Goal: Task Accomplishment & Management: Use online tool/utility

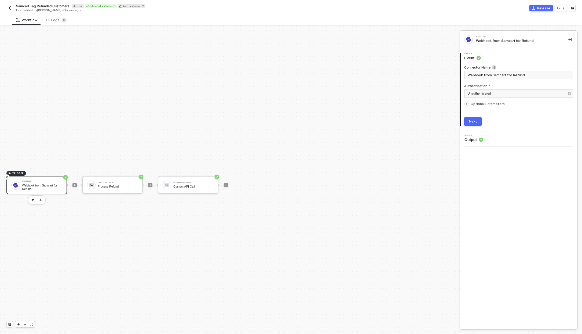
scroll to position [10, 0]
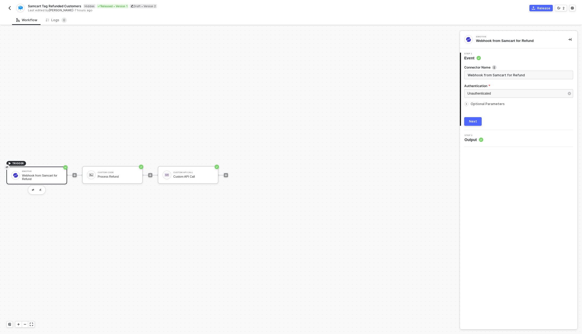
click at [9, 8] on img "button" at bounding box center [10, 8] width 4 height 4
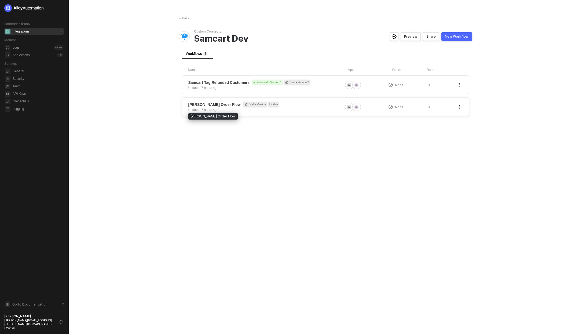
click at [221, 104] on span "[PERSON_NAME] Order Flow" at bounding box center [215, 104] width 52 height 5
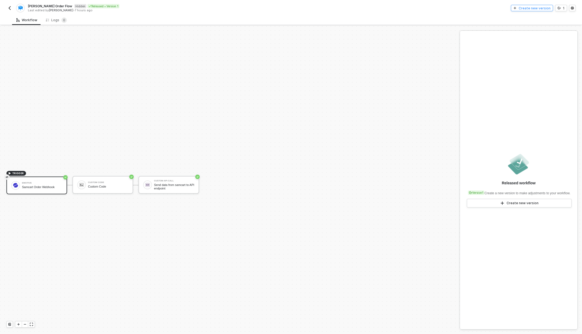
scroll to position [10, 0]
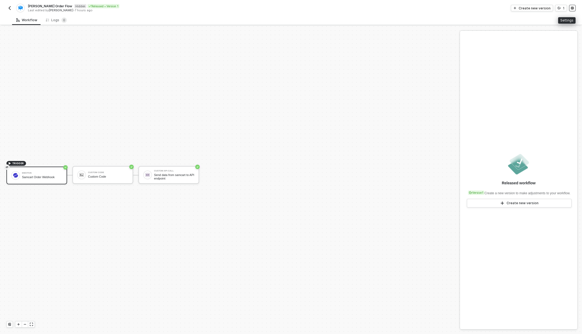
click at [572, 7] on icon "icon-settings" at bounding box center [572, 8] width 3 height 3
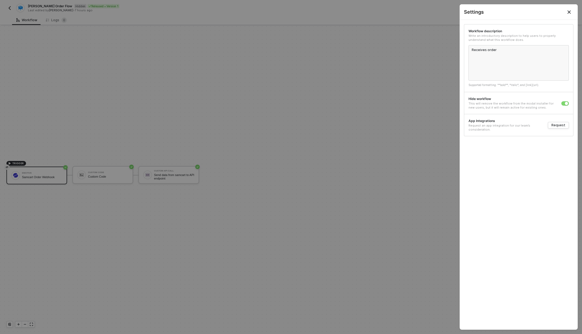
click at [564, 100] on div at bounding box center [566, 103] width 8 height 6
click at [565, 103] on div "button" at bounding box center [566, 103] width 3 height 3
click at [570, 10] on icon "Close" at bounding box center [569, 12] width 4 height 4
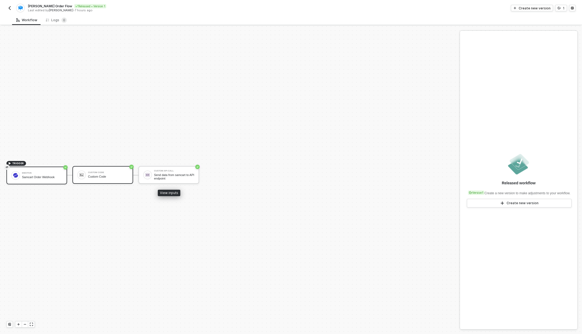
click at [113, 176] on div "Custom Code" at bounding box center [108, 176] width 40 height 3
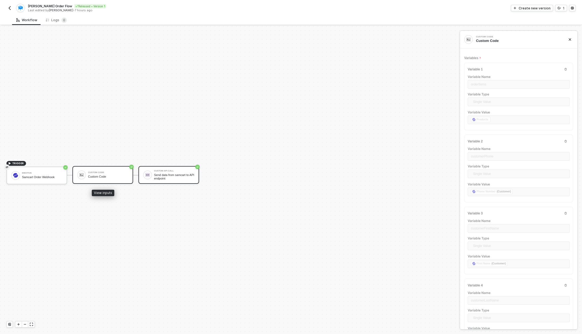
type textarea "/* You can access variables on the inputData object. ex: const myVariable = inp…"
click at [170, 169] on div "Custom API Call Send data from samcart to API endpoint" at bounding box center [169, 175] width 61 height 18
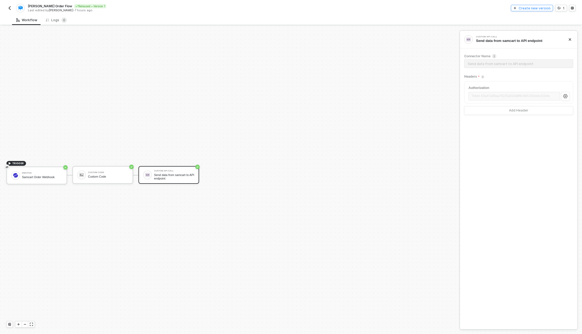
click at [548, 9] on div "Create new version" at bounding box center [535, 8] width 32 height 5
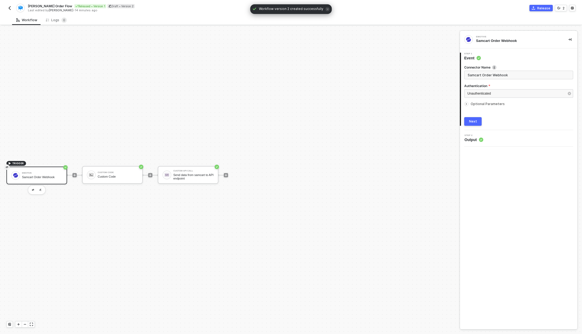
click at [550, 6] on button "Release" at bounding box center [541, 8] width 23 height 6
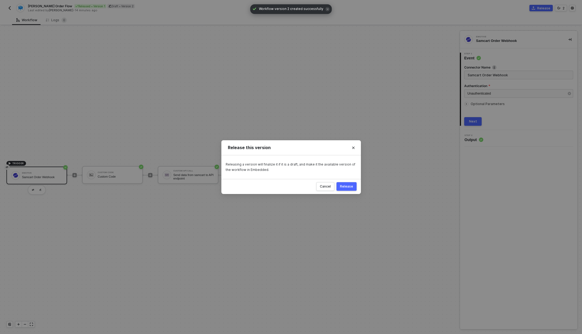
click at [345, 187] on div "Release" at bounding box center [346, 186] width 13 height 4
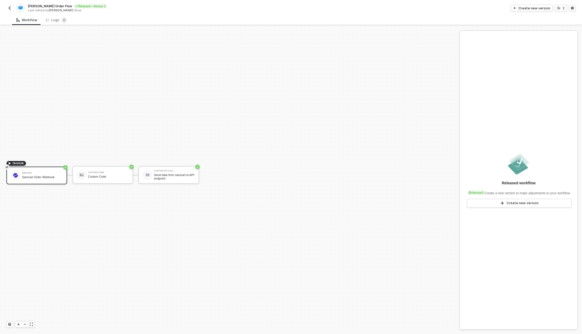
click at [11, 7] on img "button" at bounding box center [10, 8] width 4 height 4
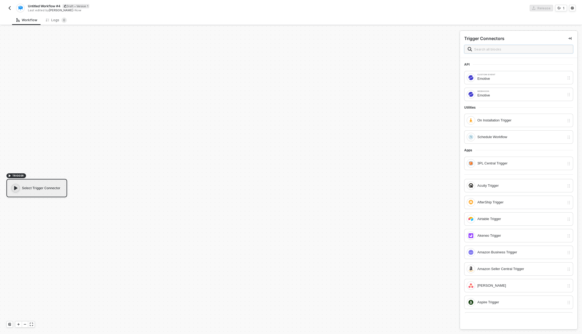
scroll to position [10, 0]
click at [56, 4] on span "Untitled Workflow #4" at bounding box center [44, 6] width 32 height 5
click at [56, 4] on input "Untitled Workflow #4" at bounding box center [73, 6] width 91 height 6
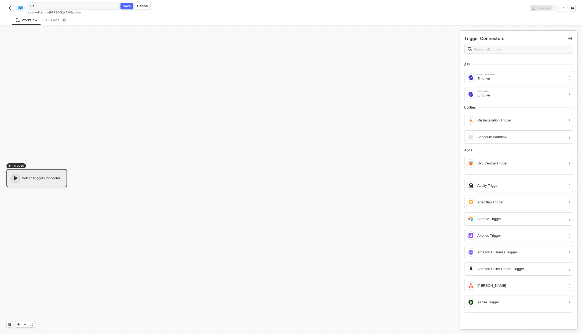
type input "S"
type input "Samcart Order Flow"
click at [504, 45] on span at bounding box center [519, 49] width 109 height 9
click at [502, 48] on input "text" at bounding box center [522, 49] width 96 height 6
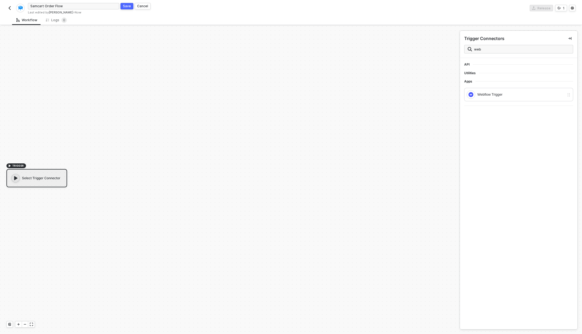
click at [466, 73] on span "Utilities" at bounding box center [472, 73] width 15 height 4
click at [34, 181] on div "Select Trigger Connector" at bounding box center [36, 178] width 61 height 18
click at [17, 178] on icon "icon-play" at bounding box center [15, 177] width 5 height 5
click at [477, 48] on input "web" at bounding box center [522, 49] width 96 height 6
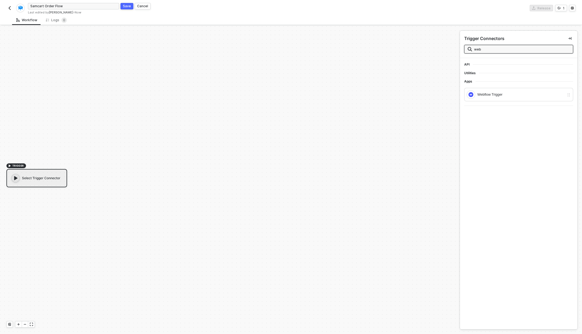
click at [477, 48] on input "web" at bounding box center [522, 49] width 96 height 6
type input "webhoo"
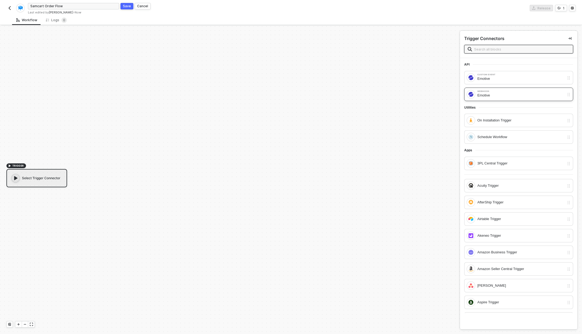
click at [487, 95] on div "Emotive" at bounding box center [521, 95] width 87 height 6
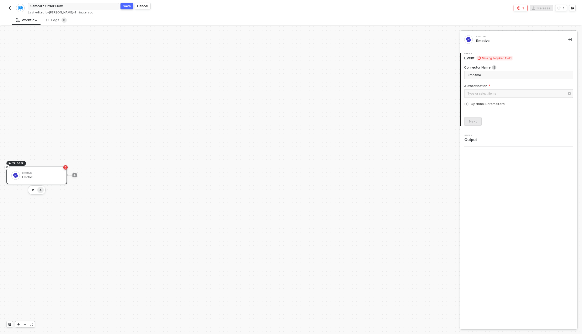
click at [42, 191] on button "button" at bounding box center [40, 190] width 6 height 6
type input "E"
type input "Order Webhook from SamCart"
click at [489, 95] on div "Type or select items ﻿" at bounding box center [516, 93] width 97 height 5
click at [421, 92] on div "Unauthenticated" at bounding box center [416, 91] width 74 height 5
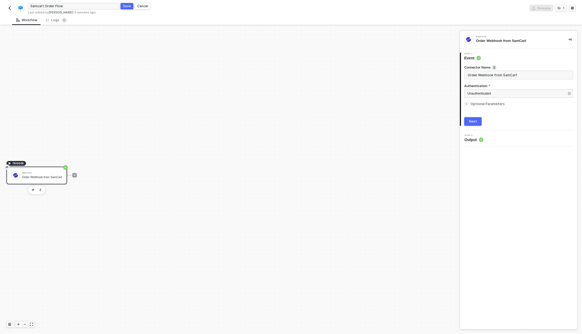
click at [467, 103] on icon "icon-arrow-right-small" at bounding box center [466, 103] width 3 height 3
click at [469, 104] on div at bounding box center [467, 104] width 4 height 4
click at [473, 119] on div "Next" at bounding box center [473, 121] width 8 height 4
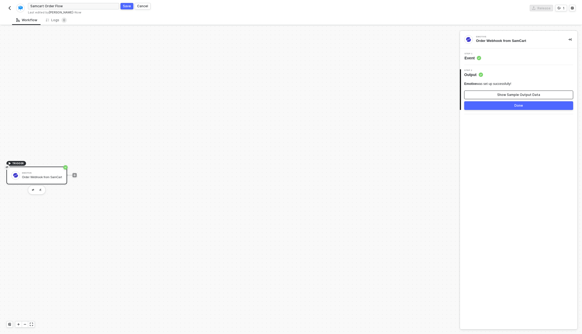
click at [502, 96] on div "Show Sample Output Data" at bounding box center [519, 95] width 43 height 4
click at [434, 324] on button "JSON View Mode" at bounding box center [434, 320] width 43 height 9
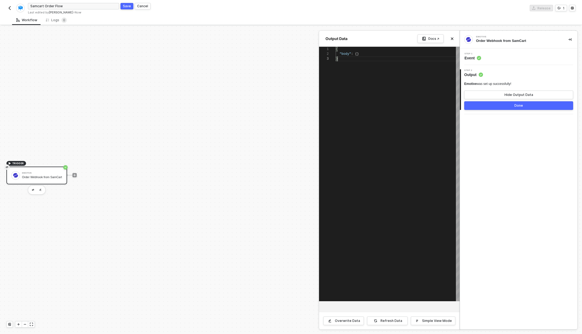
scroll to position [10, 2]
click at [403, 246] on div "{ "body" : {} }" at bounding box center [398, 174] width 124 height 254
click at [388, 160] on div "{ "body" : {} }" at bounding box center [398, 174] width 124 height 254
click at [352, 320] on div "Overwrite Data" at bounding box center [347, 320] width 25 height 4
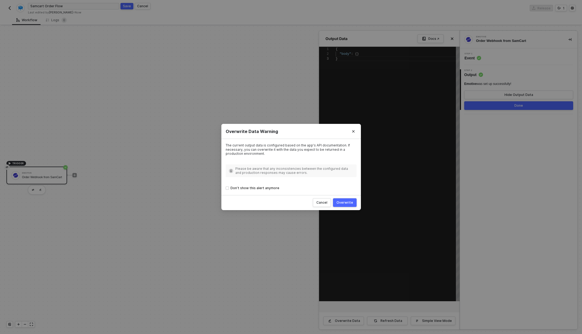
click at [349, 202] on div "Overwrite" at bounding box center [345, 202] width 17 height 4
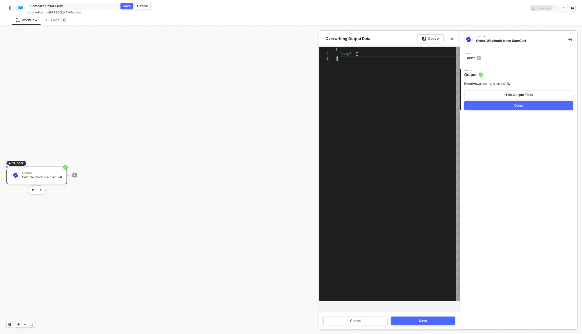
click at [352, 166] on div "{ "body" : {} }" at bounding box center [398, 174] width 124 height 254
paste textarea "Editor content;Press Alt+F1 for Accessibility Options."
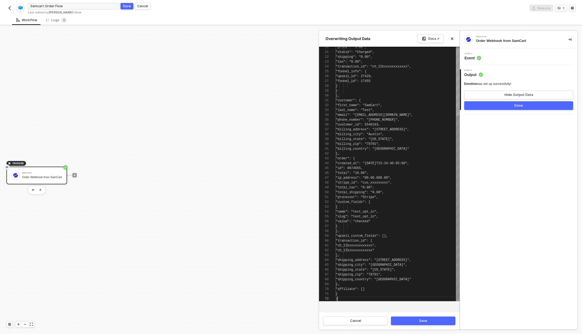
scroll to position [5, 2]
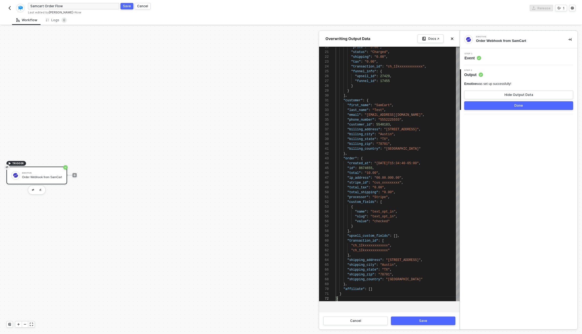
click at [404, 318] on button "Save" at bounding box center [423, 320] width 64 height 9
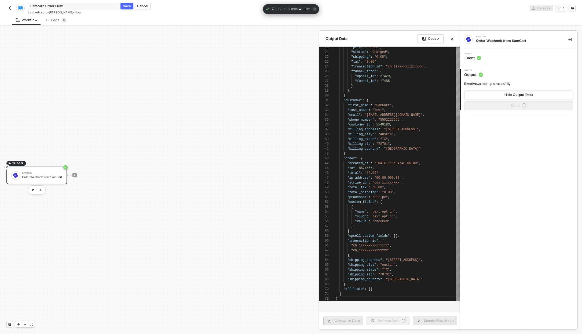
type textarea "{ "body": { "type": "Order", "api_key": null, "products": [ { "id": 411191, "na…"
click at [500, 107] on button "Done" at bounding box center [519, 105] width 109 height 9
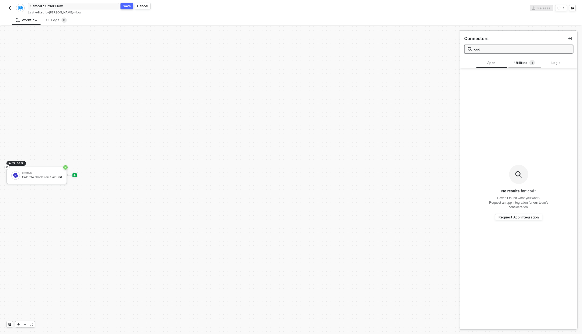
type input "cod"
click at [517, 62] on div "Utilities 1" at bounding box center [525, 63] width 24 height 6
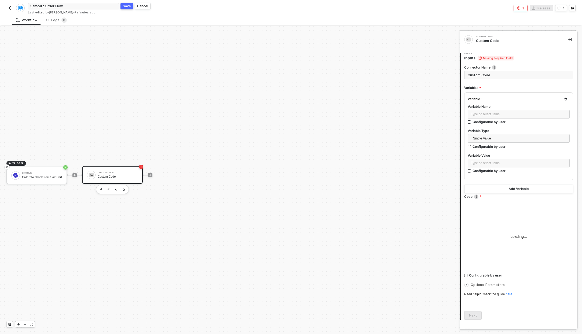
type textarea "/* You can access variables on the inputData object. ex: const myVariable = inp…"
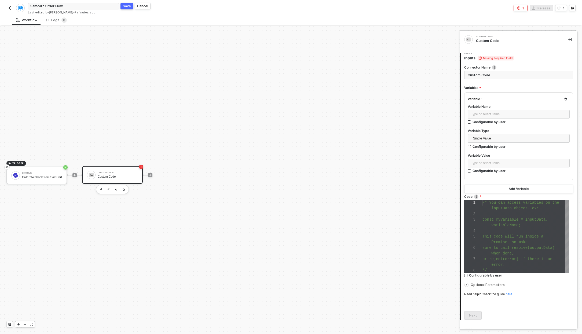
click at [102, 174] on div "Custom Code Custom Code" at bounding box center [118, 175] width 40 height 10
click at [502, 112] on div "Type or select items ﻿" at bounding box center [519, 114] width 96 height 5
click at [509, 163] on div "Type or select items ﻿" at bounding box center [519, 163] width 96 height 5
click at [408, 88] on div "Order Webhook from SamCart" at bounding box center [422, 89] width 67 height 4
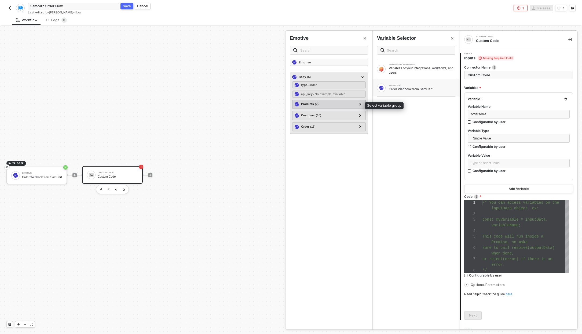
click at [337, 107] on div "Products ( 2 )" at bounding box center [326, 104] width 62 height 6
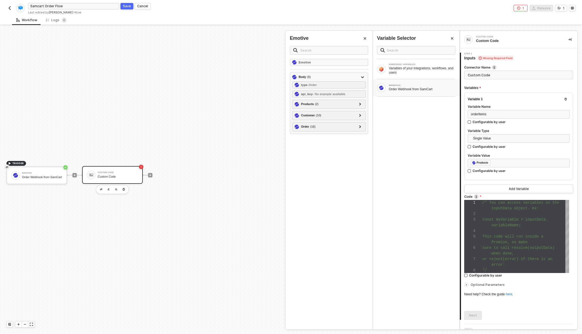
click at [490, 194] on label "Code" at bounding box center [519, 196] width 109 height 5
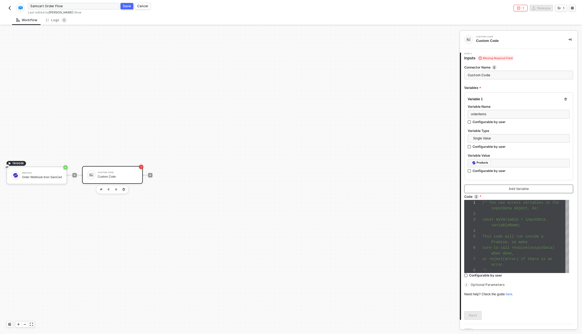
click at [490, 190] on button "Add Variable" at bounding box center [519, 188] width 109 height 9
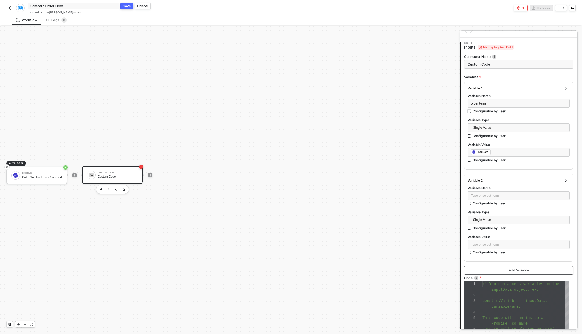
scroll to position [11, 0]
click at [501, 193] on div "Type or select items ﻿" at bounding box center [519, 195] width 96 height 5
click at [502, 247] on div "Type or select items ﻿" at bounding box center [519, 244] width 102 height 9
click at [423, 93] on div "WEBHOOK Order Webhook from SamCart" at bounding box center [416, 87] width 87 height 17
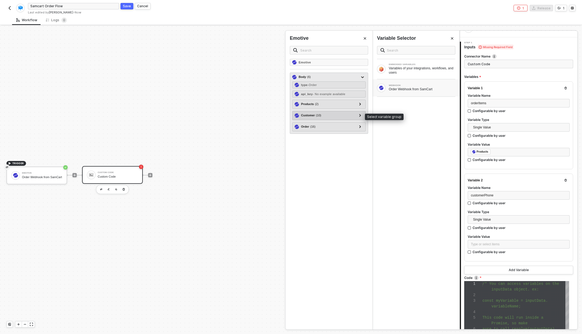
click at [326, 115] on div "Customer ( 10 )" at bounding box center [326, 115] width 62 height 6
click at [362, 114] on div at bounding box center [360, 115] width 6 height 6
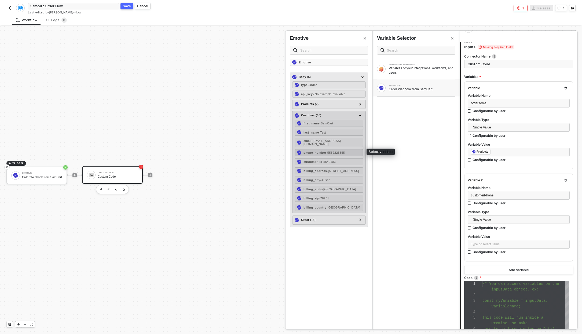
click at [330, 151] on span "- 5552225555" at bounding box center [336, 152] width 19 height 3
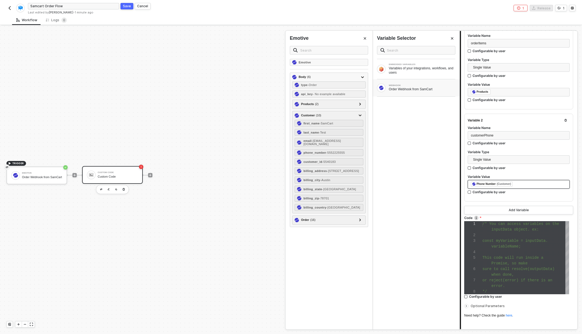
scroll to position [73, 0]
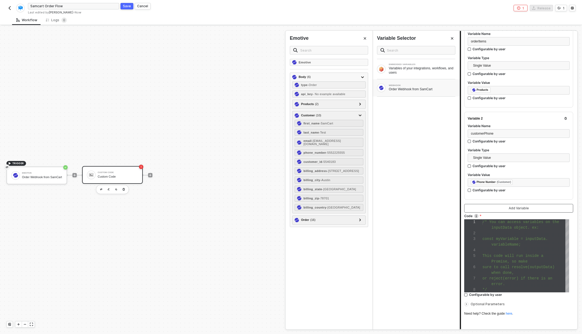
click at [516, 205] on button "Add Variable" at bounding box center [519, 208] width 109 height 9
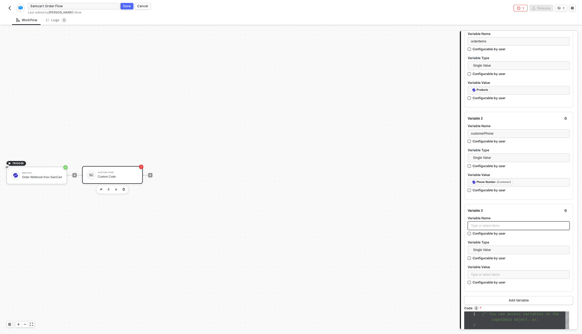
click at [511, 224] on div "Type or select items ﻿" at bounding box center [519, 225] width 96 height 5
click at [493, 273] on div "Type or select items ﻿" at bounding box center [519, 274] width 96 height 5
click at [387, 86] on div "WEBHOOK Order Webhook from SamCart" at bounding box center [416, 88] width 78 height 9
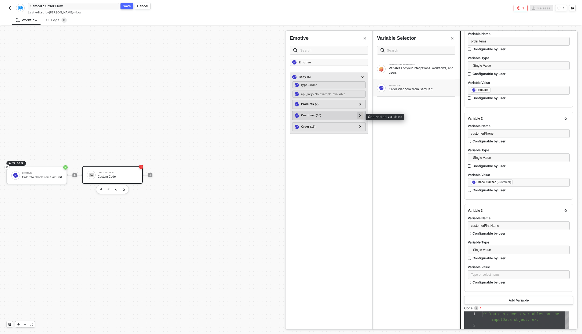
click at [359, 116] on div at bounding box center [360, 115] width 3 height 6
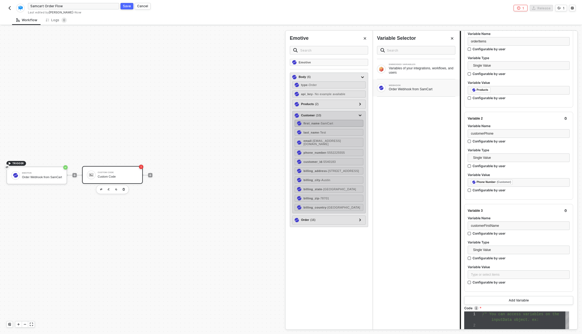
click at [340, 125] on div "first_name - SamCart" at bounding box center [329, 123] width 69 height 7
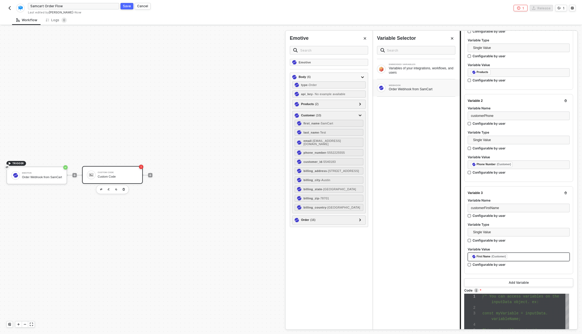
scroll to position [91, 0]
click at [522, 278] on button "Add Variable" at bounding box center [519, 282] width 109 height 9
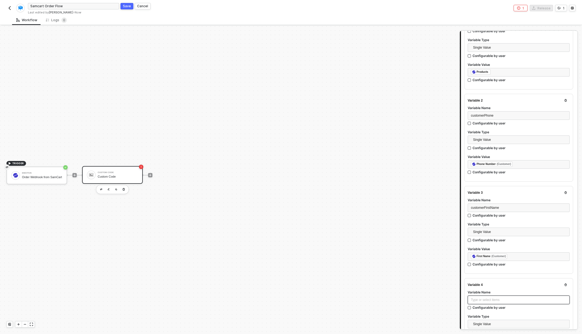
click at [488, 297] on div "Type or select items ﻿" at bounding box center [519, 299] width 96 height 5
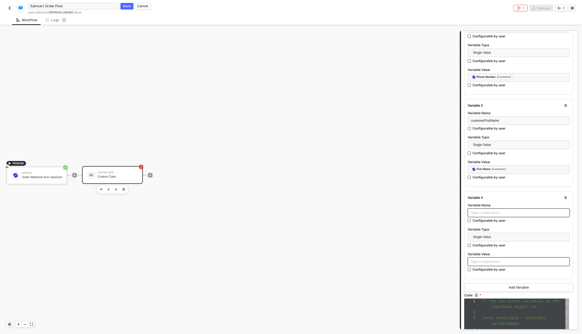
scroll to position [179, 0]
click at [495, 209] on div "Type or select items ﻿" at bounding box center [519, 211] width 96 height 5
click at [513, 260] on div "Type or select items ﻿" at bounding box center [519, 260] width 96 height 5
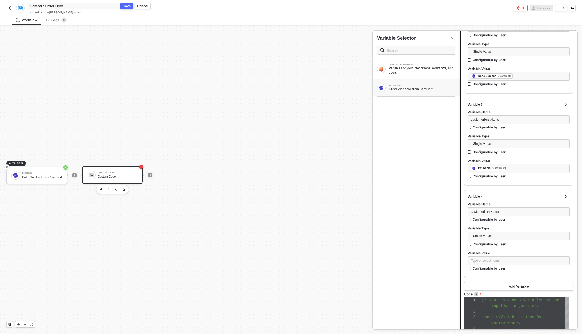
click at [412, 92] on div "WEBHOOK Order Webhook from SamCart" at bounding box center [416, 88] width 78 height 9
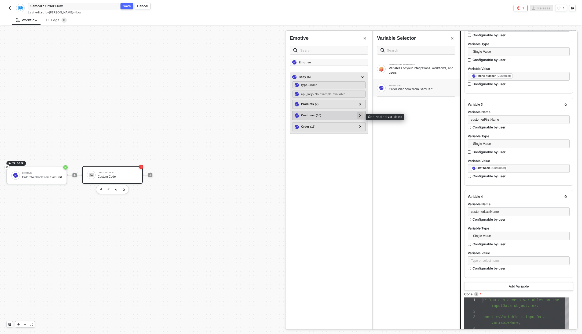
click at [361, 117] on div at bounding box center [360, 115] width 3 height 6
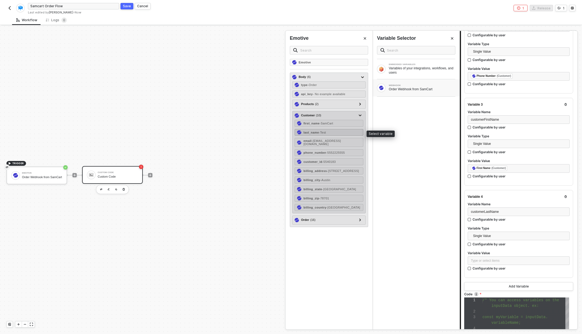
click at [337, 133] on div "last_name - Test" at bounding box center [329, 132] width 69 height 7
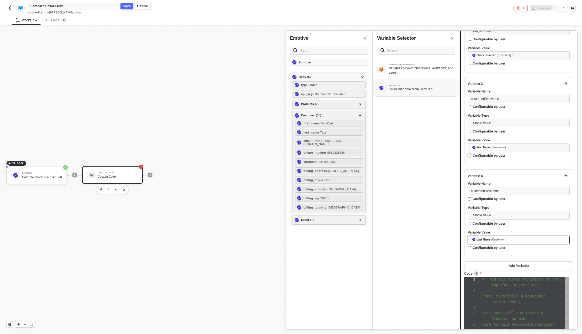
scroll to position [205, 0]
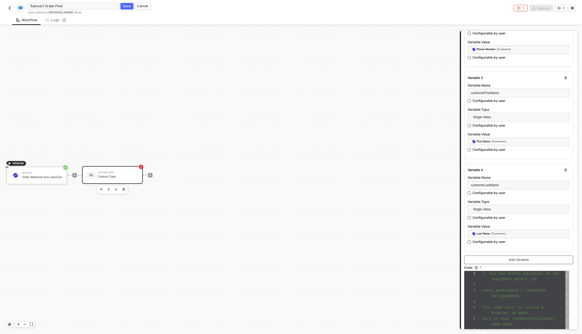
click at [515, 258] on div "Add Variable" at bounding box center [519, 260] width 20 height 4
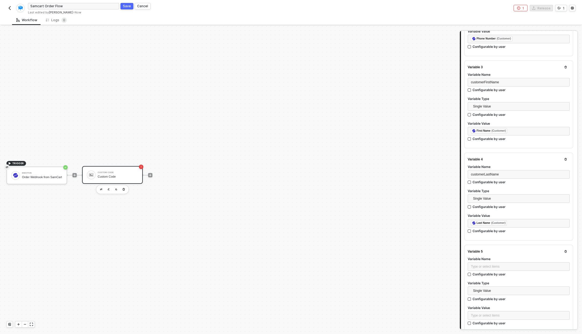
scroll to position [216, 0]
click at [520, 265] on div "Type or select items ﻿" at bounding box center [519, 266] width 96 height 5
click at [527, 314] on div "Type or select items ﻿" at bounding box center [519, 315] width 96 height 5
click at [403, 85] on div "WEBHOOK" at bounding box center [422, 85] width 67 height 2
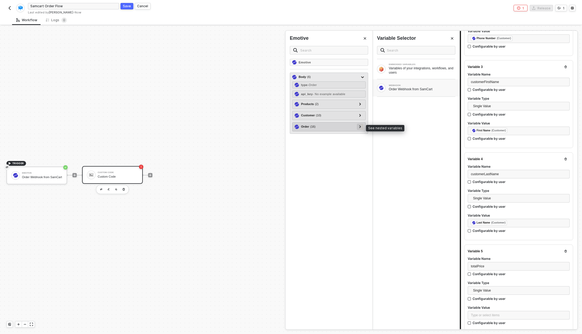
click at [362, 128] on div at bounding box center [360, 127] width 6 height 6
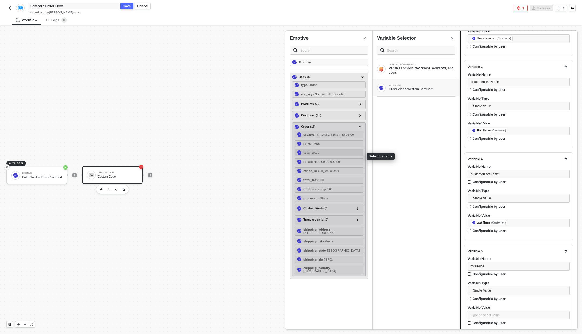
click at [320, 154] on span "- 10.00" at bounding box center [314, 152] width 9 height 3
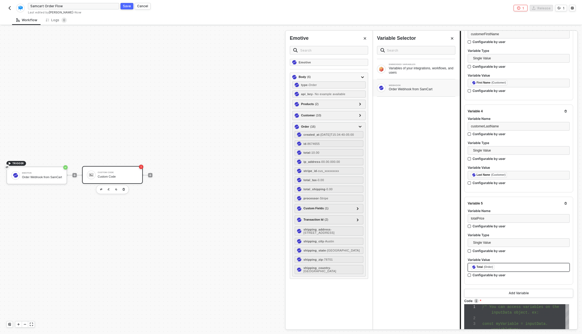
scroll to position [273, 0]
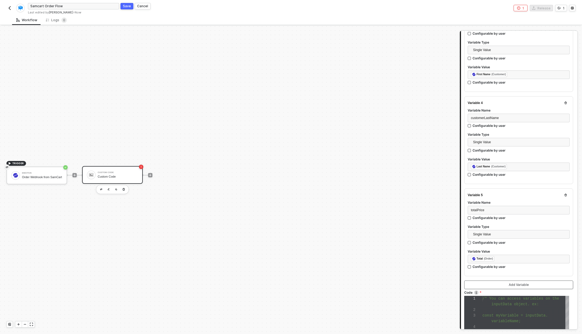
click at [504, 286] on button "Add Variable" at bounding box center [519, 284] width 109 height 9
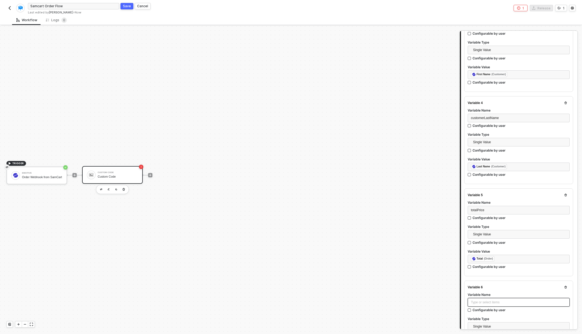
click at [492, 298] on div "Type or select items ﻿" at bounding box center [519, 302] width 102 height 9
click at [492, 301] on div "Type or select items ﻿" at bounding box center [519, 302] width 96 height 5
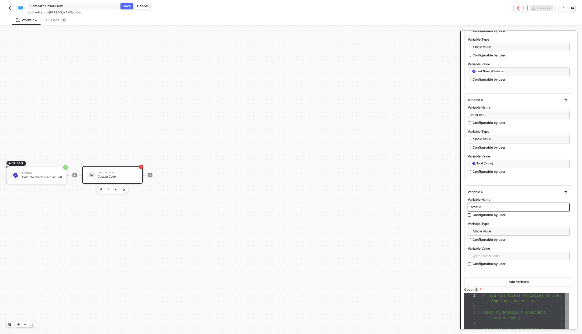
scroll to position [368, 0]
click at [497, 254] on div "Type or select items ﻿" at bounding box center [519, 255] width 96 height 5
click at [430, 92] on div "WEBHOOK Order Webhook from SamCart" at bounding box center [416, 88] width 78 height 9
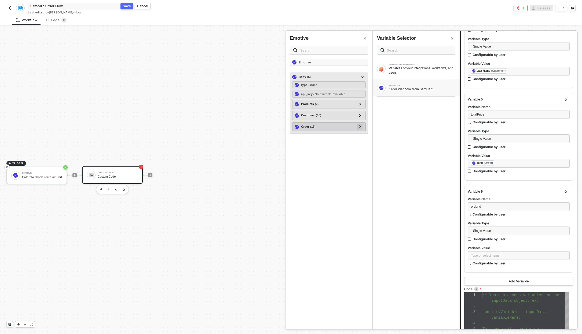
click at [360, 126] on icon at bounding box center [361, 126] width 2 height 3
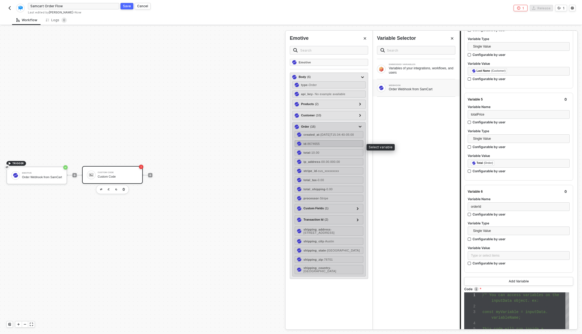
click at [338, 146] on div "id - 8674655" at bounding box center [329, 143] width 69 height 7
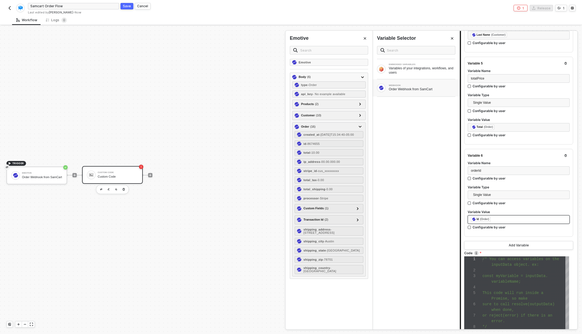
scroll to position [407, 0]
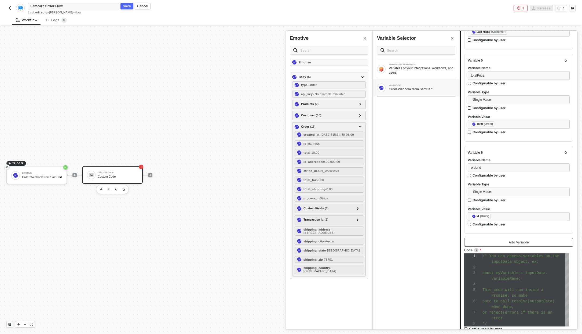
click at [517, 244] on button "Add Variable" at bounding box center [519, 242] width 109 height 9
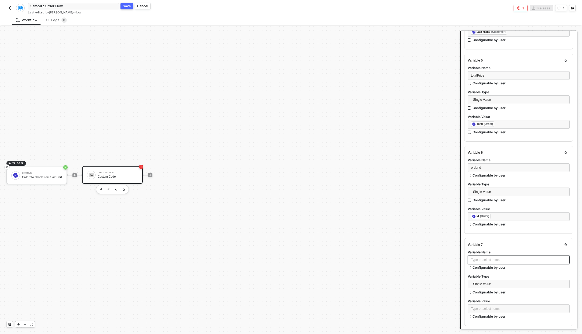
click at [490, 255] on div "Type or select items ﻿" at bounding box center [519, 259] width 102 height 9
click at [489, 257] on div "Type or select items ﻿" at bounding box center [519, 259] width 96 height 5
click at [484, 309] on div "Type or select items ﻿" at bounding box center [519, 308] width 96 height 5
click at [409, 93] on div "WEBHOOK Order Webhook from SamCart" at bounding box center [416, 87] width 87 height 17
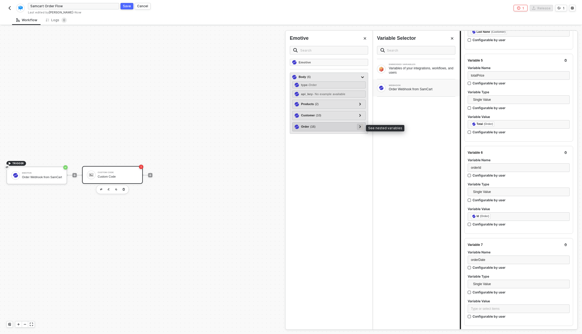
click at [362, 128] on div at bounding box center [360, 127] width 6 height 6
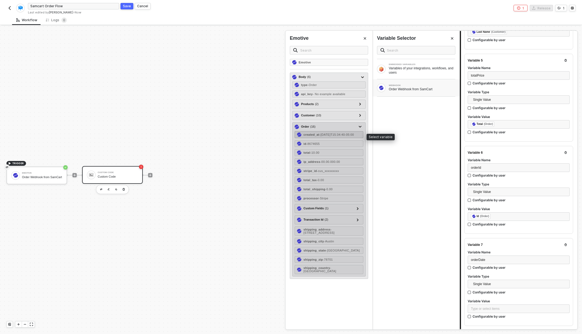
click at [347, 136] on div "created_at - 2021-04-27T15:34:40-05:00" at bounding box center [329, 134] width 50 height 3
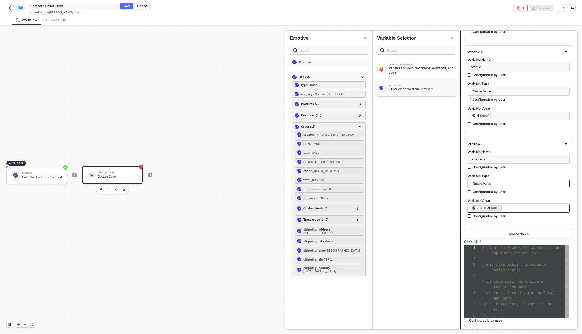
scroll to position [509, 0]
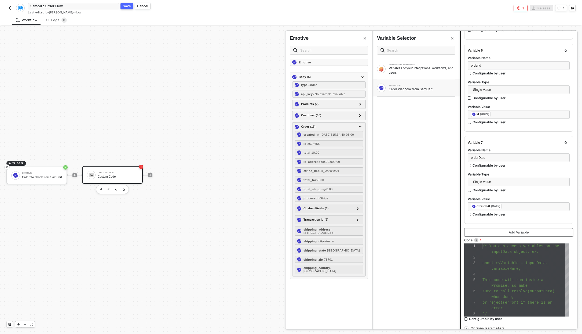
click at [520, 228] on button "Add Variable" at bounding box center [519, 232] width 109 height 9
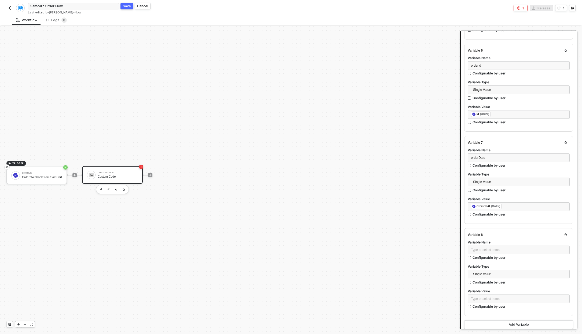
click at [495, 241] on label "Variable Name" at bounding box center [519, 242] width 102 height 5
click at [491, 245] on div "Type or select items ﻿" at bounding box center [519, 249] width 102 height 9
click at [490, 249] on div "Type or select items ﻿" at bounding box center [519, 249] width 96 height 5
click at [489, 296] on div "Type or select items ﻿" at bounding box center [519, 298] width 96 height 5
click at [423, 94] on div "WEBHOOK Order Webhook from SamCart" at bounding box center [416, 87] width 87 height 17
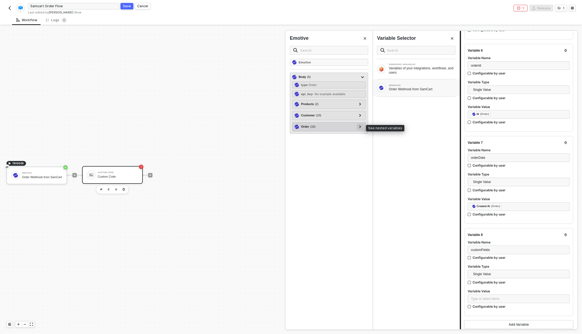
click at [360, 128] on icon at bounding box center [361, 126] width 2 height 3
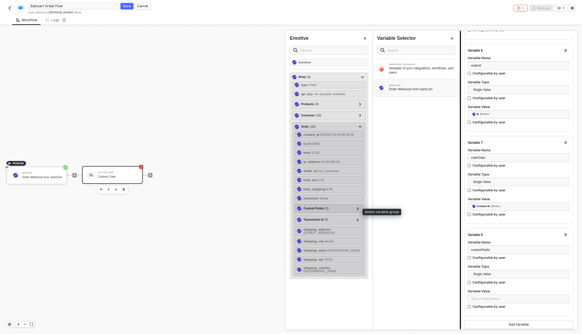
click at [325, 210] on div "Custom Fields ( 1 )" at bounding box center [316, 208] width 25 height 5
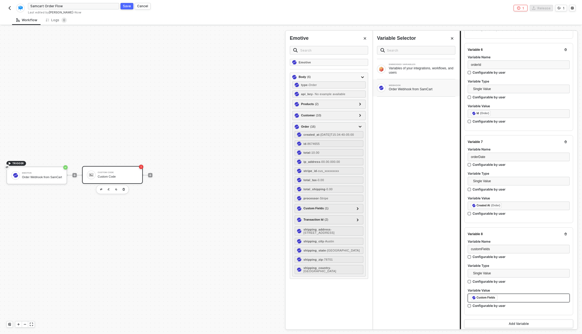
scroll to position [510, 0]
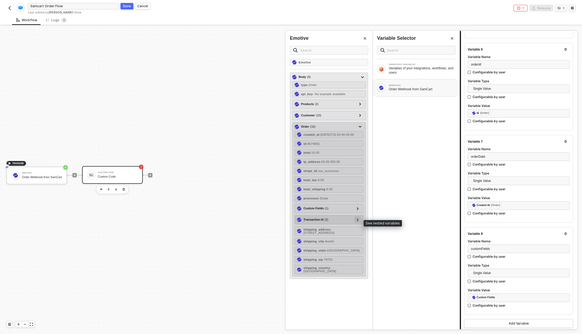
click at [358, 221] on icon at bounding box center [358, 219] width 2 height 3
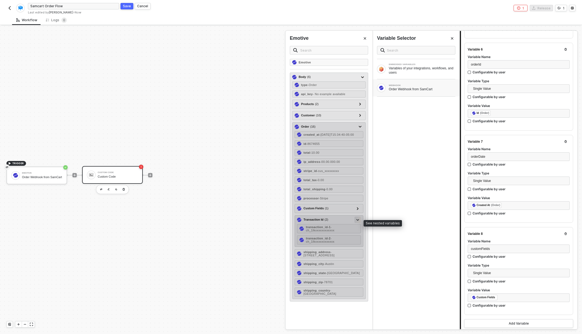
click at [358, 222] on div at bounding box center [358, 219] width 3 height 6
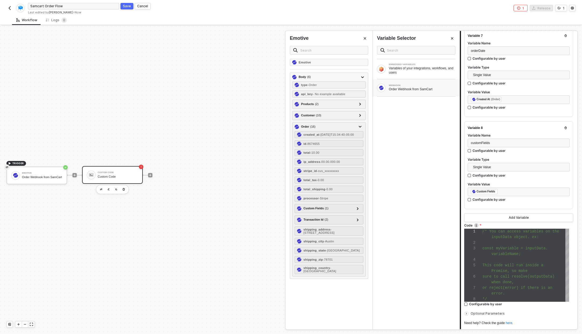
scroll to position [634, 0]
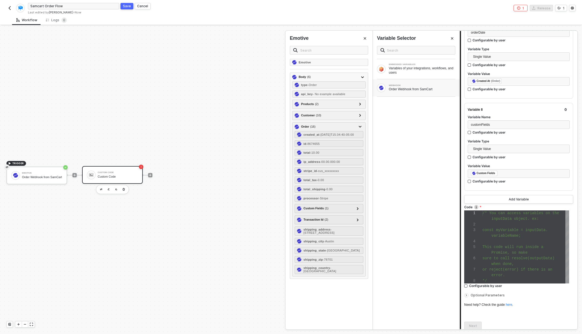
click at [510, 238] on div at bounding box center [526, 241] width 87 height 6
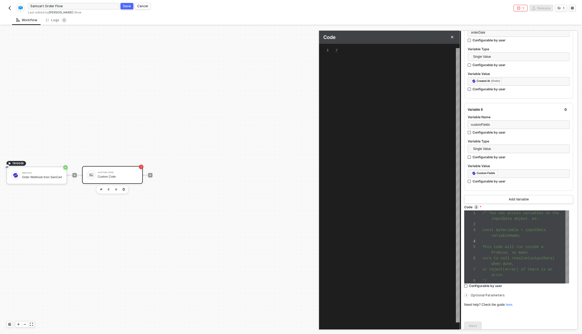
type textarea "/* You can access variables on the inputData object. ex: const myVariable = inp…"
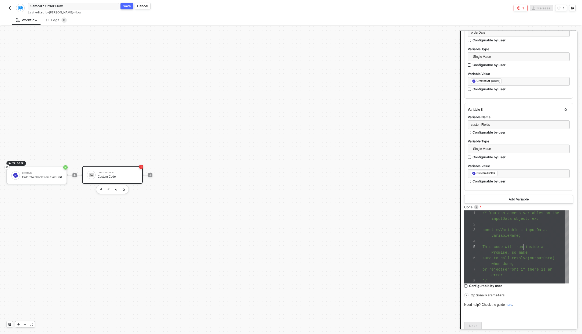
scroll to position [23, 41]
click at [524, 250] on div "Promise, so make" at bounding box center [526, 253] width 87 height 6
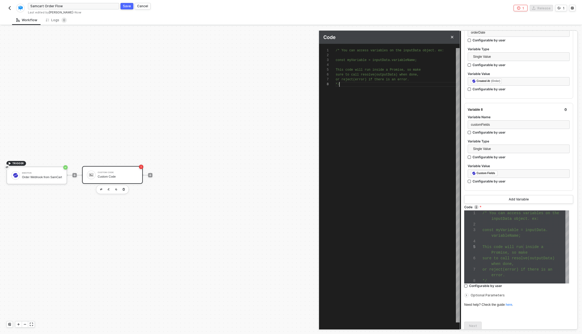
scroll to position [34, 4]
click at [429, 138] on div "/* You can access variables on the inputData objec t. ex: const myVariable = in…" at bounding box center [398, 185] width 124 height 274
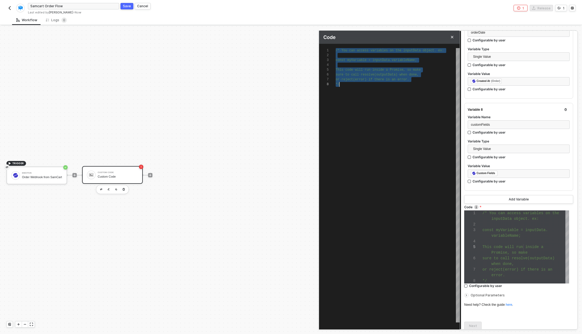
scroll to position [0, 4]
paste textarea "}, "line_items": lineItems, "total_price": inputData.totalPrice, "order_id": in…"
type textarea "}, "line_items": lineItems, "total_price": inputData.totalPrice, "order_id": in…"
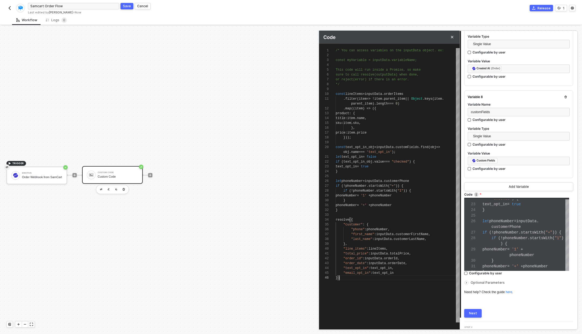
scroll to position [647, 0]
click at [467, 281] on icon "icon-arrow-right-small" at bounding box center [466, 282] width 3 height 3
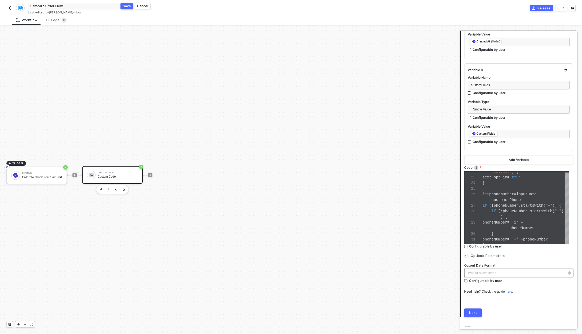
scroll to position [675, 0]
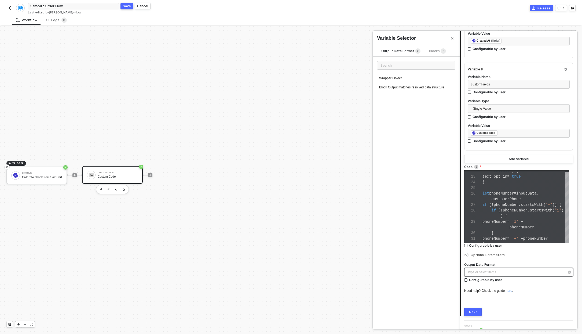
click at [495, 270] on div "Type or select items ﻿" at bounding box center [516, 272] width 97 height 5
click at [425, 85] on div "Block Output matches resolved data structure" at bounding box center [416, 87] width 78 height 9
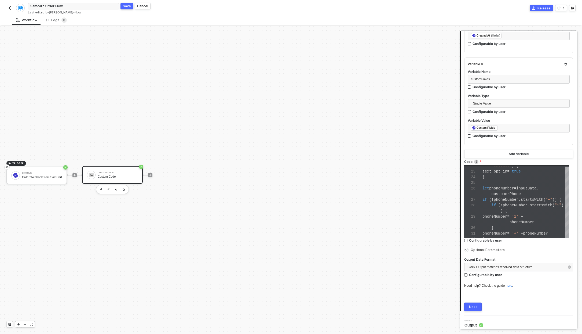
scroll to position [680, 0]
click at [475, 302] on button "Next" at bounding box center [473, 306] width 17 height 9
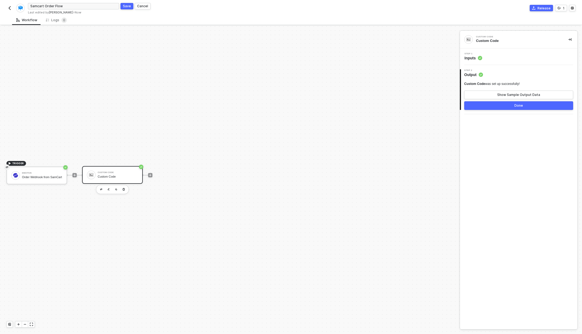
click at [121, 7] on button "Save" at bounding box center [127, 6] width 13 height 6
click at [533, 97] on button "Show Sample Output Data" at bounding box center [519, 94] width 109 height 9
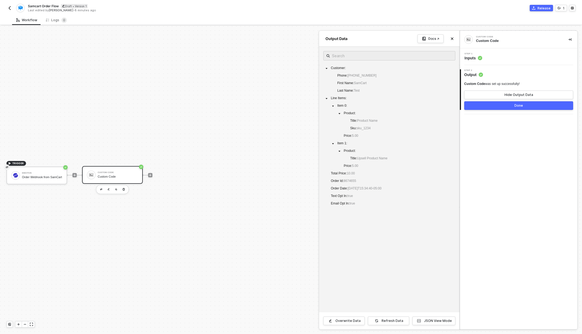
click at [510, 106] on button "Done" at bounding box center [519, 105] width 109 height 9
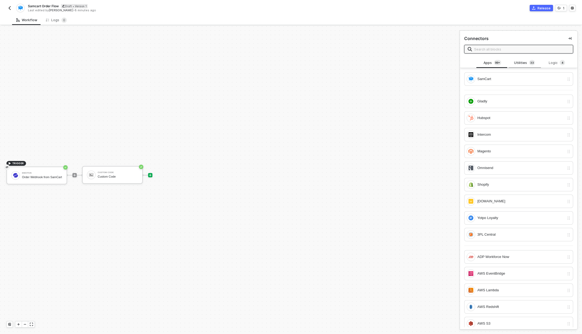
click at [531, 61] on span "3" at bounding box center [532, 62] width 2 height 4
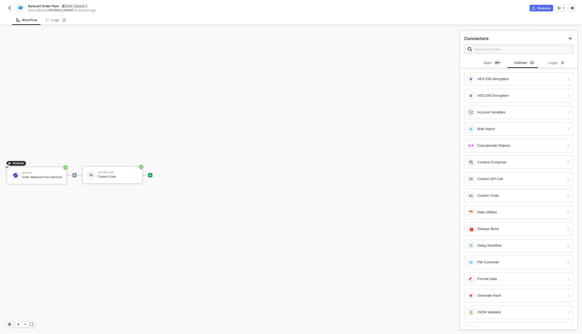
click at [499, 49] on input "text" at bounding box center [522, 49] width 96 height 6
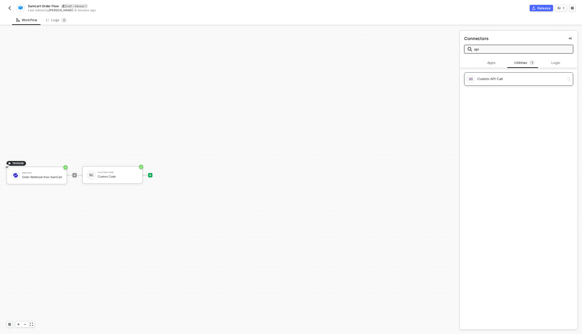
type input "api"
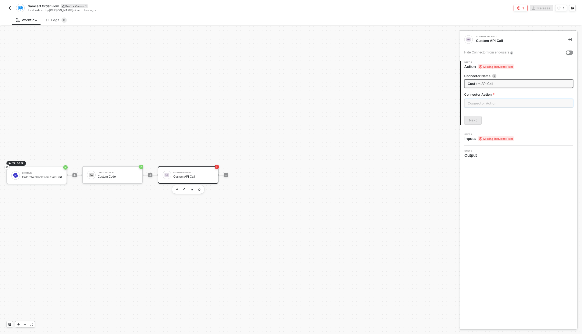
click at [491, 106] on input "text" at bounding box center [519, 103] width 109 height 9
click at [417, 321] on div "Create Custom Action" at bounding box center [411, 322] width 37 height 4
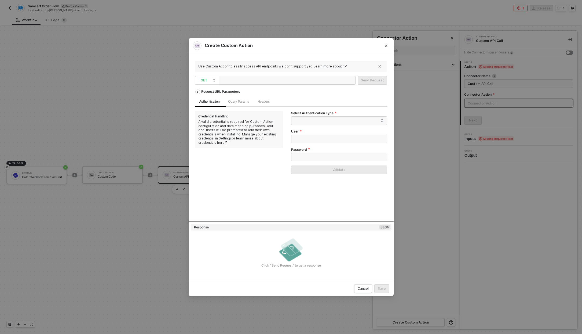
click at [293, 83] on div at bounding box center [287, 80] width 137 height 9
click at [214, 80] on span "GET" at bounding box center [208, 80] width 15 height 8
click at [203, 99] on div "POST" at bounding box center [207, 99] width 20 height 6
click at [233, 79] on div at bounding box center [248, 80] width 54 height 9
paste div
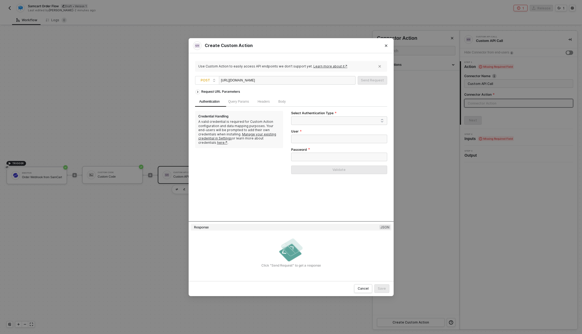
click at [330, 115] on div "Select Authentication Type" at bounding box center [339, 113] width 96 height 5
click at [329, 118] on span at bounding box center [340, 121] width 87 height 8
click at [314, 147] on div "None" at bounding box center [340, 149] width 88 height 6
click at [248, 104] on div "Query Params" at bounding box center [238, 101] width 29 height 10
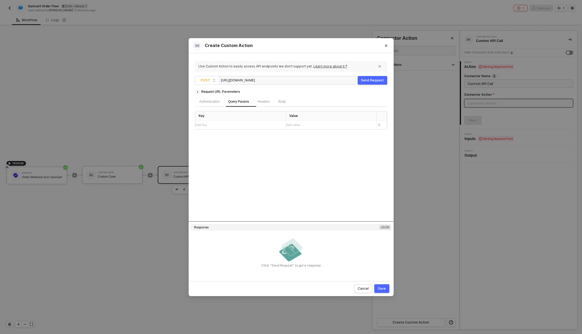
click at [265, 104] on div "Headers" at bounding box center [263, 101] width 21 height 10
click at [274, 125] on div "Add key ﻿" at bounding box center [238, 124] width 86 height 5
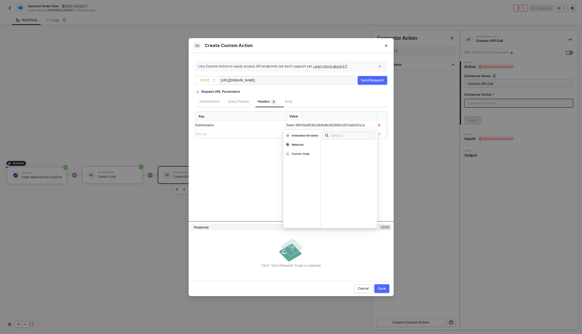
click at [238, 188] on div "Request URL Parameters Authentication Query Params Headers 1 Body Key Value Aut…" at bounding box center [291, 154] width 192 height 134
click at [292, 101] on span "Body" at bounding box center [288, 102] width 7 height 4
click at [258, 116] on span "JSON" at bounding box center [263, 115] width 11 height 4
click at [256, 116] on input "JSON" at bounding box center [256, 114] width 3 height 3
radio input "true"
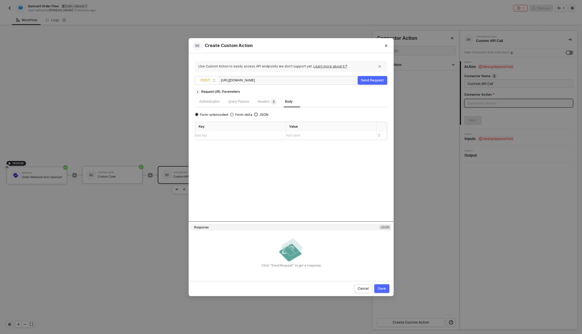
radio input "false"
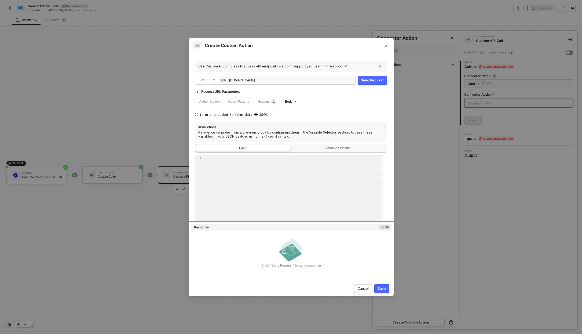
click at [191, 130] on div "Use Custom Action to easily access API endpoints we don’t support yet. Learn mo…" at bounding box center [291, 167] width 205 height 228
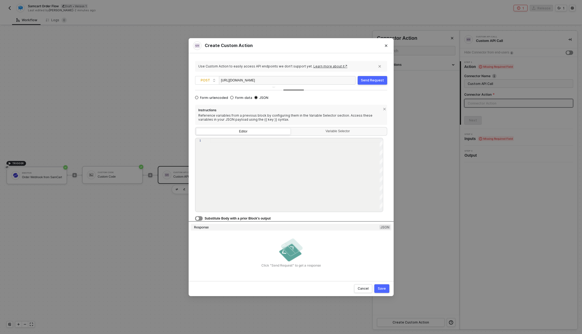
click at [198, 217] on div "button" at bounding box center [197, 218] width 3 height 3
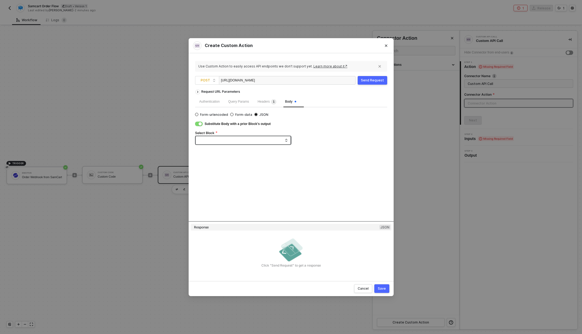
click at [219, 139] on span at bounding box center [244, 140] width 87 height 8
click at [221, 157] on div "Custom Code" at bounding box center [217, 159] width 21 height 5
click at [266, 101] on span "Headers 1" at bounding box center [267, 102] width 19 height 4
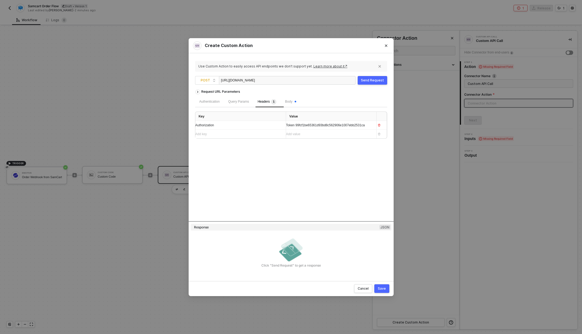
click at [383, 285] on button "Save" at bounding box center [382, 288] width 15 height 9
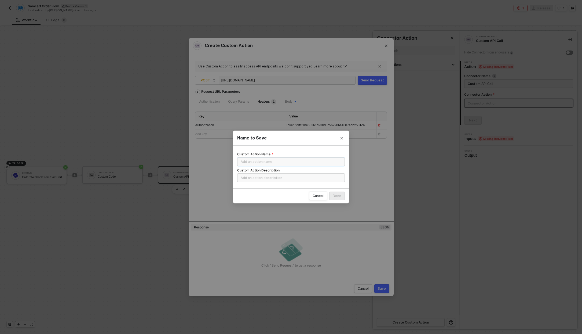
click at [271, 157] on input "Custom Action Name" at bounding box center [291, 161] width 108 height 9
type input "S"
type input "SamCart Post Order"
click at [293, 174] on input "Custom Action Description" at bounding box center [291, 177] width 108 height 9
type input "Post Order data"
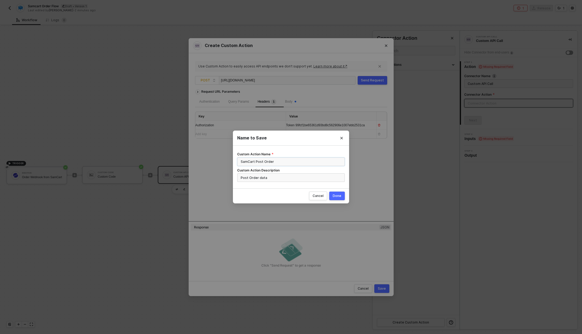
type input "P"
type input "SamCart Order Post"
click at [307, 178] on input "Post Order data" at bounding box center [291, 177] width 108 height 9
type input "Post Order data from Samcart"
click at [335, 197] on div "Done" at bounding box center [337, 196] width 9 height 4
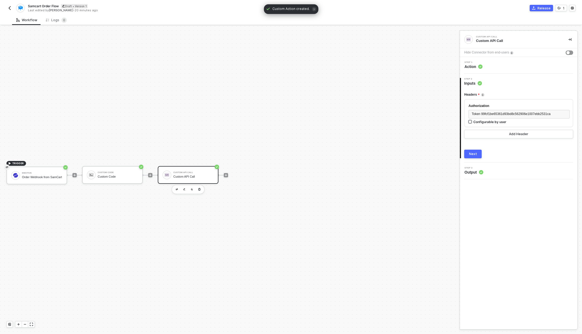
click at [469, 123] on input "Configurable by user" at bounding box center [471, 122] width 4 height 4
checkbox input "true"
click at [470, 154] on div "Next" at bounding box center [473, 154] width 8 height 4
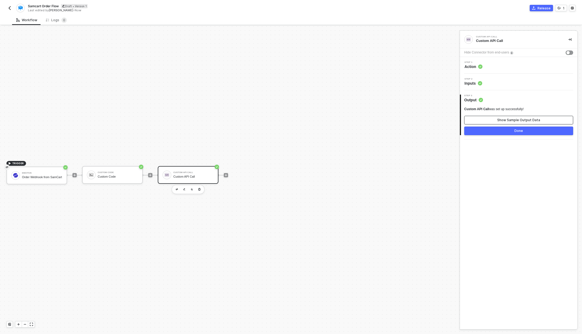
click at [512, 119] on div "Show Sample Output Data" at bounding box center [519, 120] width 43 height 4
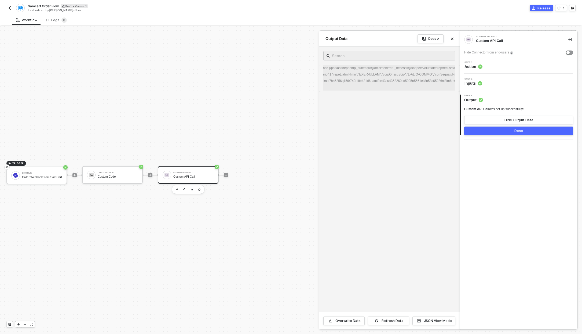
scroll to position [0, 948]
drag, startPoint x: 375, startPoint y: 82, endPoint x: 511, endPoint y: 177, distance: 166.6
click at [511, 177] on div "Custom API Call Custom API Call Hide Connector from end-users Step 1 Action Ste…" at bounding box center [519, 180] width 118 height 298
click at [483, 133] on button "Done" at bounding box center [519, 130] width 109 height 9
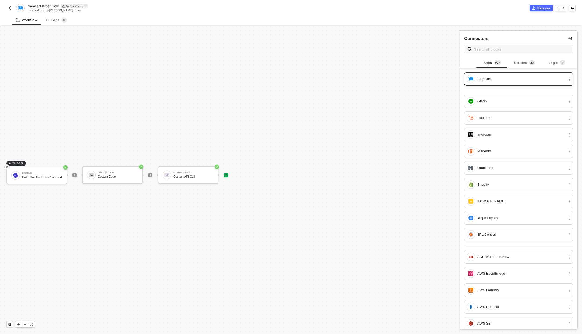
click at [554, 78] on div "SamCart" at bounding box center [521, 79] width 87 height 6
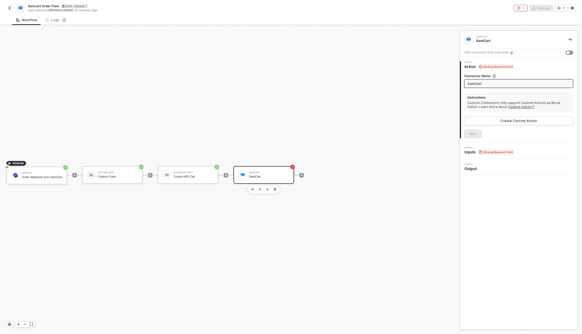
click at [474, 152] on span "Inputs Missing Required Field" at bounding box center [489, 151] width 49 height 5
click at [466, 168] on span "Output" at bounding box center [472, 168] width 15 height 5
click at [276, 189] on icon "button" at bounding box center [275, 189] width 2 height 3
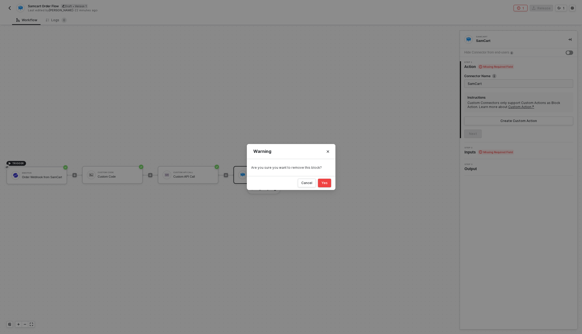
click at [326, 185] on div "Yes" at bounding box center [325, 183] width 6 height 4
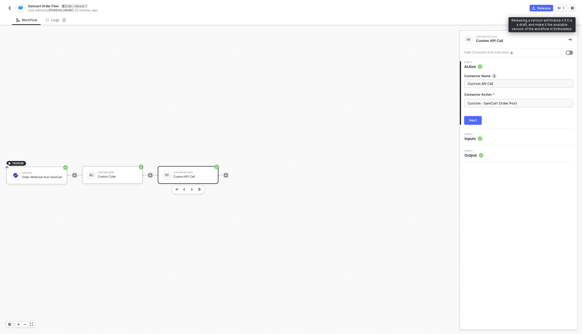
click at [541, 8] on div "Release" at bounding box center [544, 8] width 13 height 5
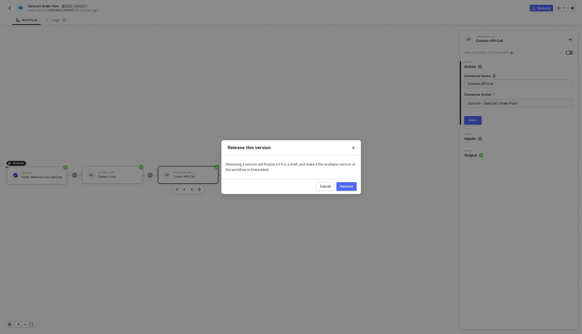
click at [354, 184] on button "Release" at bounding box center [347, 186] width 20 height 9
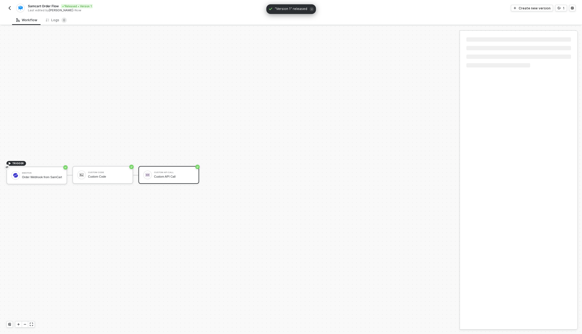
click at [8, 7] on img "button" at bounding box center [10, 8] width 4 height 4
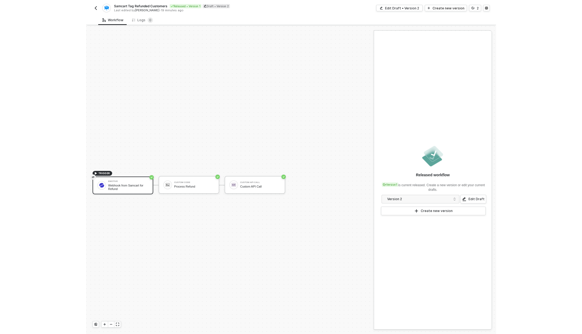
scroll to position [10, 0]
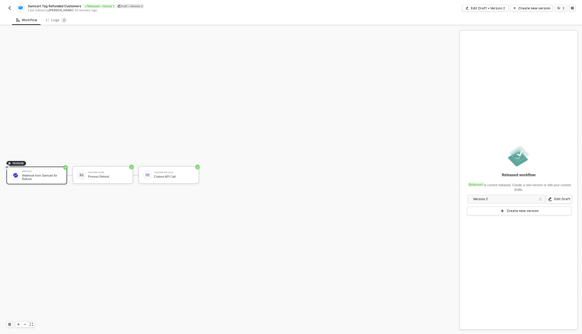
click at [11, 7] on img "button" at bounding box center [10, 8] width 4 height 4
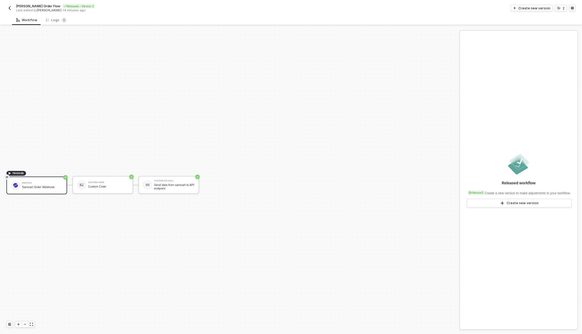
scroll to position [10, 0]
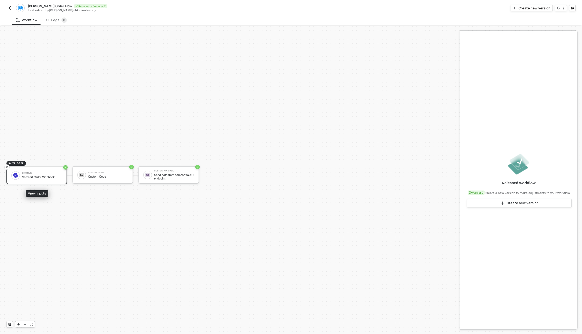
click at [39, 177] on div "Samcart Order Webhook" at bounding box center [42, 176] width 40 height 3
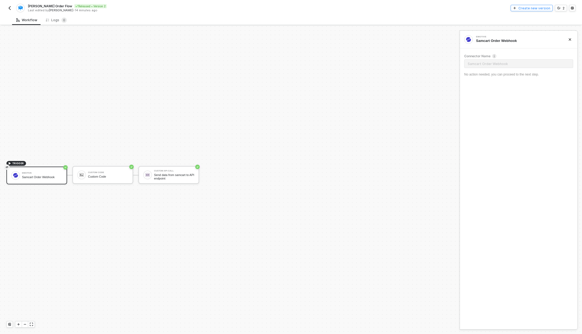
click at [540, 10] on div "Create new version" at bounding box center [535, 8] width 32 height 5
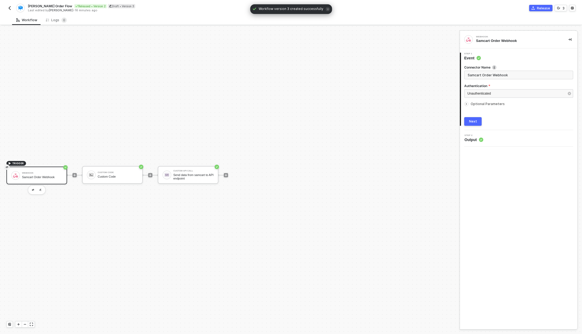
click at [470, 139] on span "Output" at bounding box center [474, 139] width 19 height 5
click at [470, 123] on div "Next" at bounding box center [473, 121] width 8 height 4
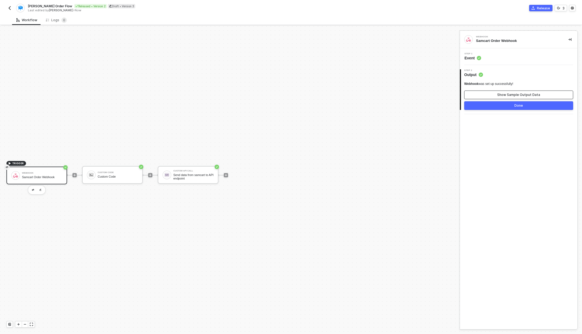
click at [494, 95] on button "Show Sample Output Data" at bounding box center [519, 94] width 109 height 9
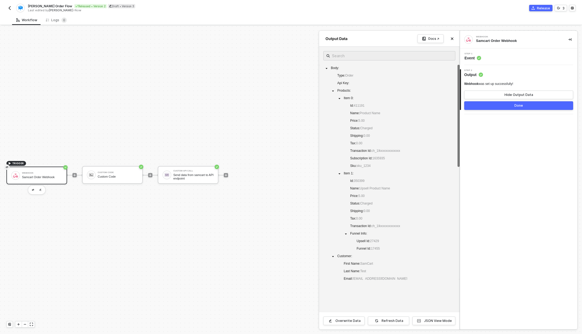
click at [365, 101] on div "Body : Type : Order Api Key : Products : Item 0 : Id : 411191 Name : Product Na…" at bounding box center [390, 178] width 132 height 226
click at [431, 324] on button "JSON View Mode" at bounding box center [434, 320] width 43 height 9
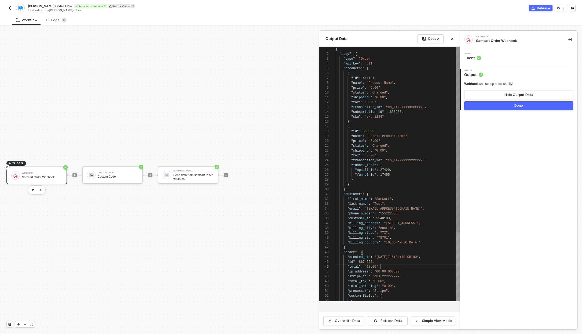
scroll to position [24, 45]
type textarea "{ "body": { "type": "Order", "api_key": null, "products": [ { "id": 411191, "na…"
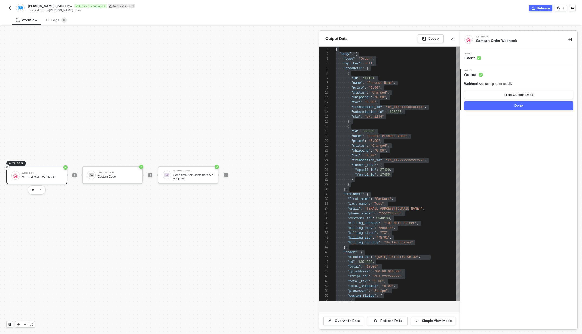
click at [105, 176] on div at bounding box center [291, 180] width 582 height 308
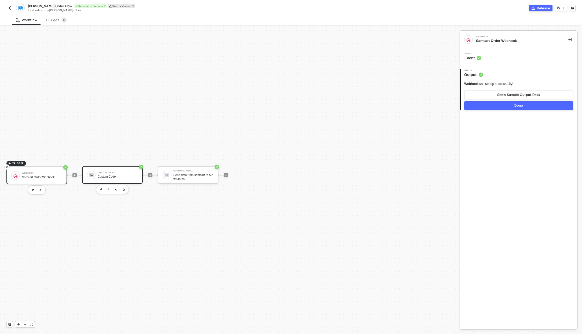
click at [110, 171] on div "Custom Code" at bounding box center [118, 172] width 40 height 2
click at [473, 58] on span "Inputs" at bounding box center [474, 57] width 18 height 5
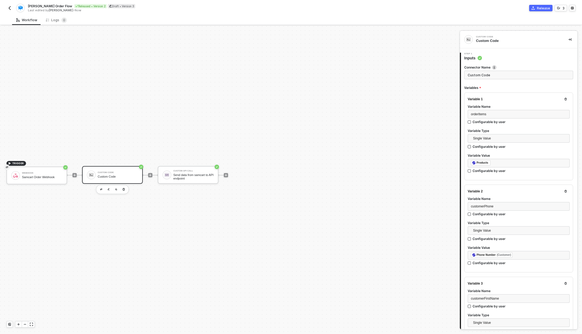
type textarea "/* You can access variables on the inputData object. ex: const myVariable = inp…"
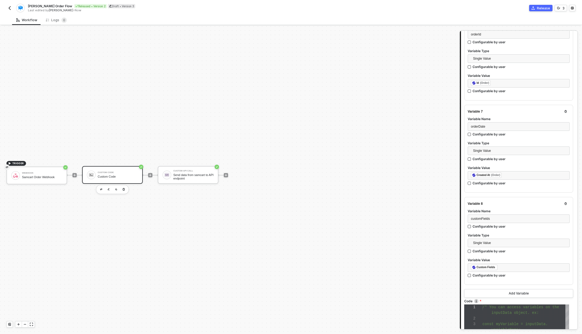
scroll to position [579, 0]
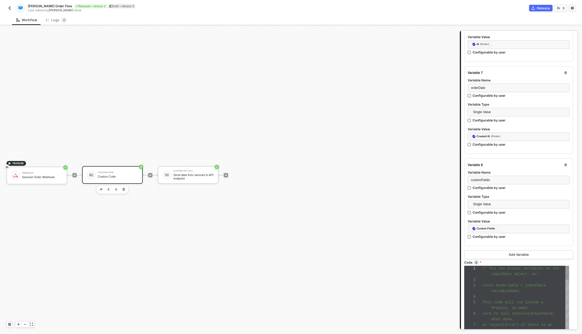
click at [488, 289] on span at bounding box center [487, 291] width 9 height 4
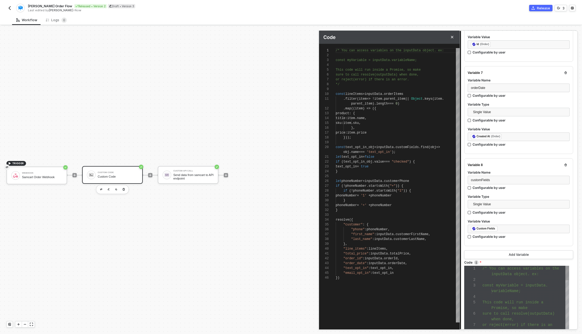
scroll to position [11, 0]
click at [401, 208] on div "}" at bounding box center [398, 210] width 124 height 5
type textarea "/* You can access variables on the inputData object. ex: const myVariable = inp…"
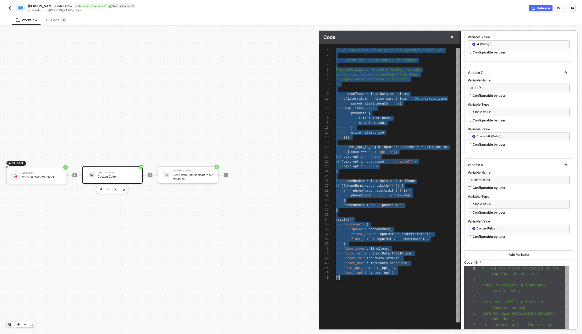
click at [9, 9] on img "button" at bounding box center [10, 8] width 4 height 4
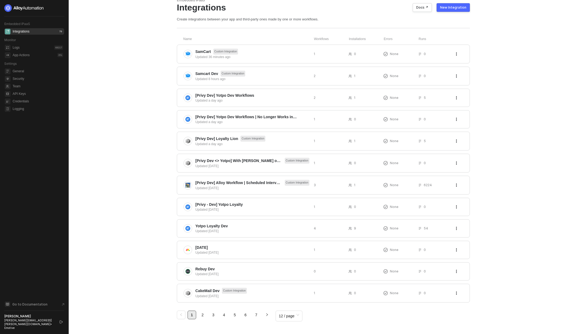
scroll to position [20, 0]
click at [296, 310] on span "12 / page" at bounding box center [289, 314] width 20 height 8
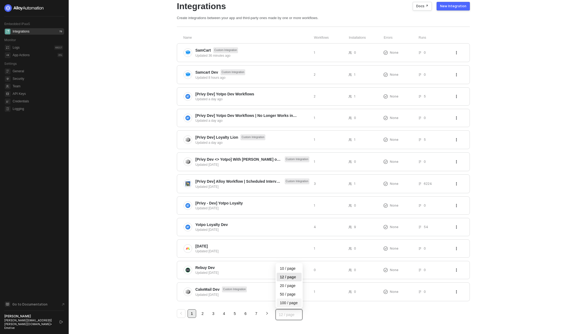
click at [295, 303] on div "100 / page" at bounding box center [289, 303] width 19 height 6
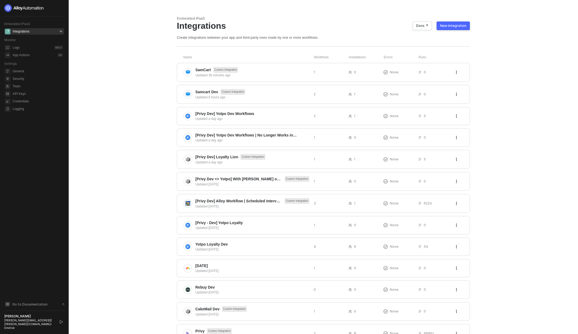
scroll to position [338, 0]
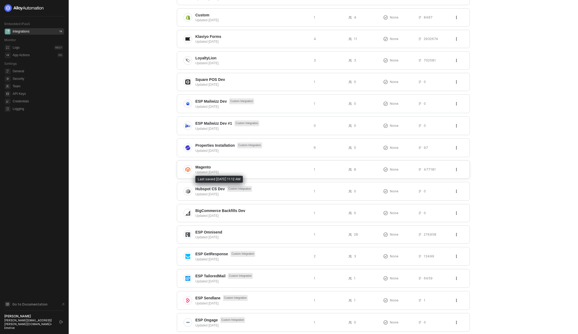
click at [209, 171] on div "Updated [DATE]" at bounding box center [252, 172] width 114 height 5
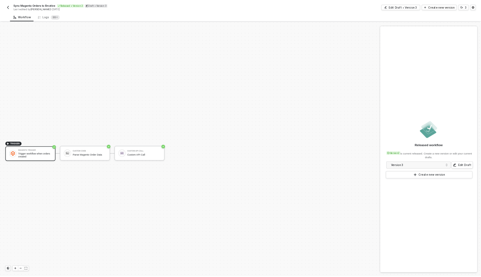
scroll to position [10, 0]
click at [486, 10] on div "Edit Draft • Version 3" at bounding box center [488, 8] width 34 height 5
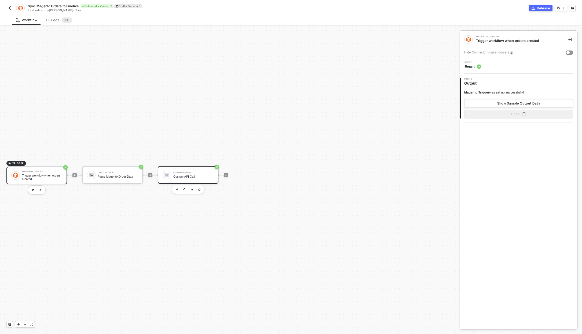
click at [175, 179] on div "Custom API Call Custom API Call" at bounding box center [193, 175] width 40 height 10
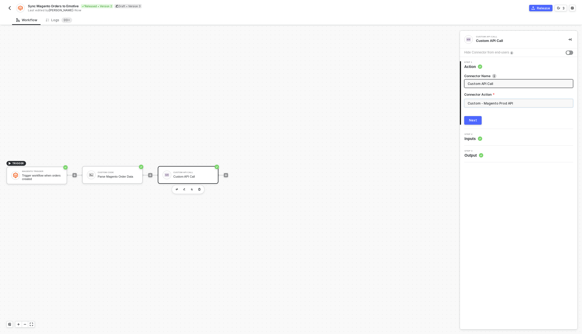
click at [504, 102] on input "Custom - Magento Prod API" at bounding box center [519, 103] width 109 height 9
click at [422, 67] on div "Custom Actions" at bounding box center [416, 65] width 87 height 11
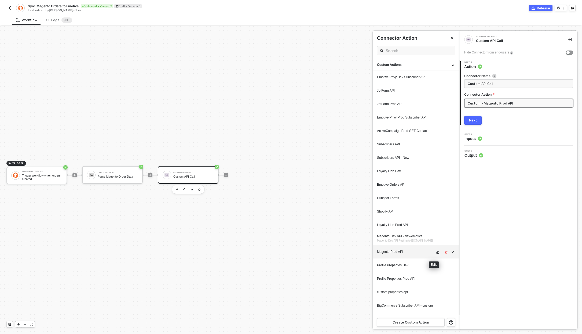
click at [436, 254] on icon "icon-edit" at bounding box center [437, 252] width 3 height 3
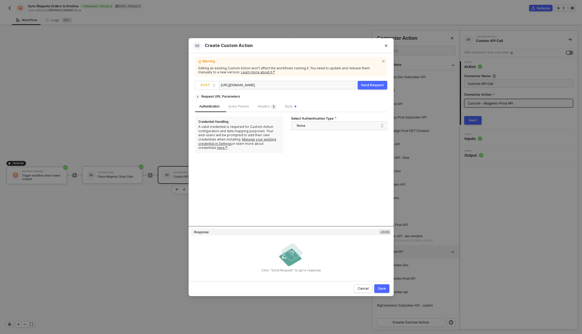
click at [266, 88] on div "https://api.emotiveapp.co/ecommerce/v1/orders/" at bounding box center [248, 85] width 54 height 9
copy div "https://api.emotiveapp.co/ecommerce/v1/orders/"
click at [245, 108] on span "Query Params" at bounding box center [239, 106] width 21 height 4
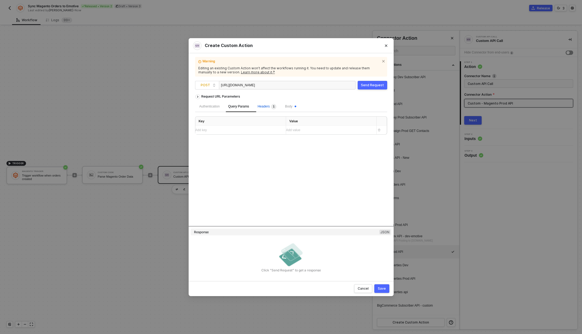
click at [264, 106] on span "Headers 1" at bounding box center [267, 106] width 19 height 4
click at [302, 128] on div "Token 99fcf1be65361d93bd8c562906e1007ebb2531ca" at bounding box center [329, 130] width 86 height 5
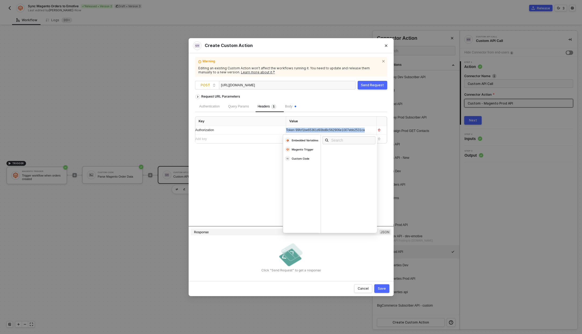
copy span "Token 99fcf1be65361d93bd8c562906e1007ebb2531ca"
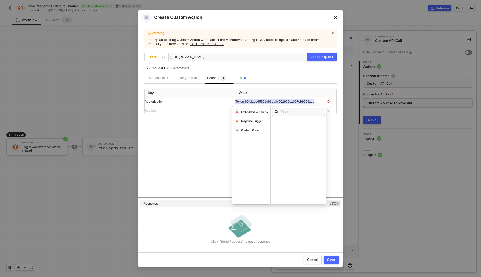
scroll to position [10, 0]
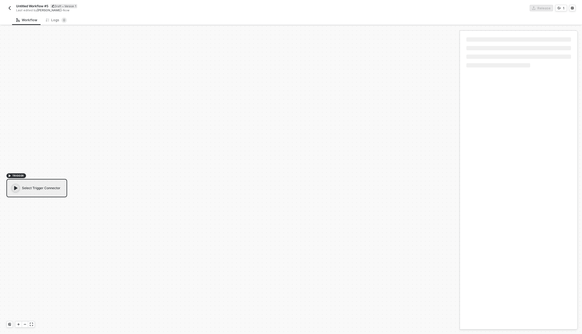
scroll to position [10, 0]
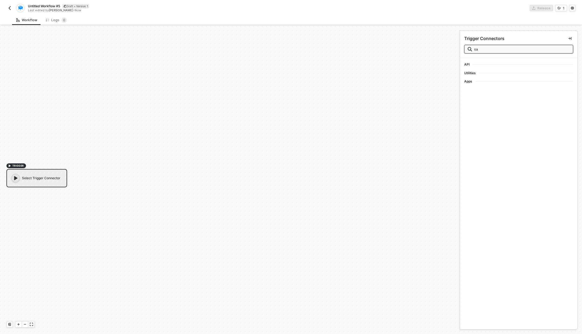
type input "sa,"
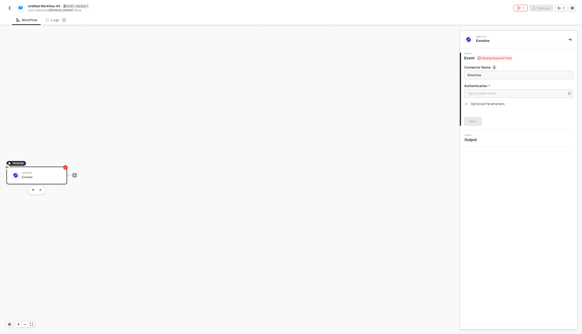
click at [35, 176] on div "Emotive" at bounding box center [42, 176] width 40 height 3
type input "W"
type input "Samcart Order Webhook"
click at [495, 94] on div "Type or select items ﻿" at bounding box center [516, 93] width 97 height 5
click at [423, 92] on div "Unauthenticated" at bounding box center [416, 91] width 74 height 5
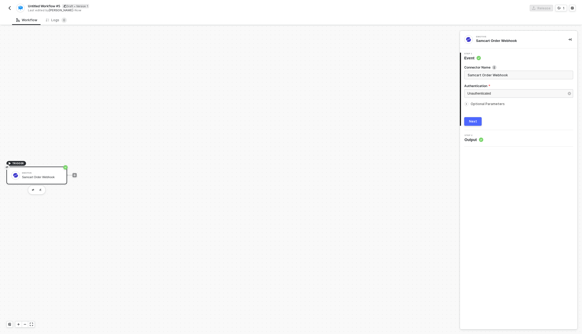
click at [466, 103] on icon "icon-arrow-right-small" at bounding box center [466, 103] width 3 height 3
click at [477, 119] on div "Type or select items ﻿" at bounding box center [516, 121] width 97 height 5
click at [409, 87] on div "JSON" at bounding box center [416, 87] width 78 height 9
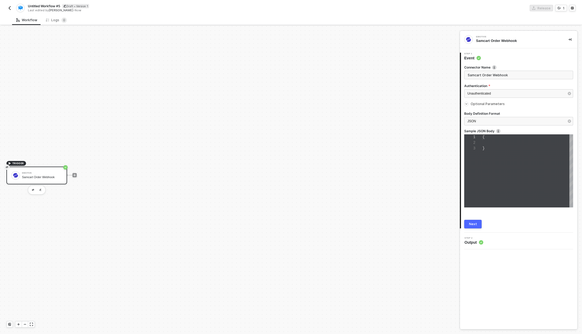
scroll to position [11, 0]
type textarea "{}"
click at [490, 164] on div "{}" at bounding box center [528, 170] width 91 height 73
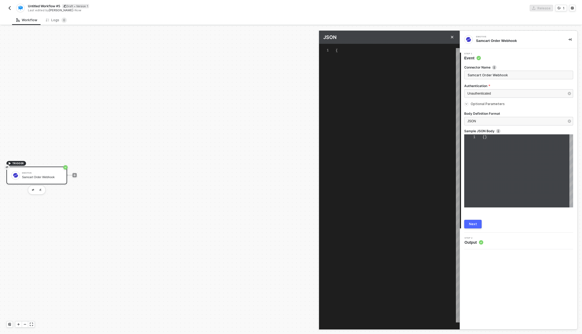
scroll to position [10, 0]
type textarea "{}"
click at [351, 128] on div "{}" at bounding box center [398, 185] width 124 height 274
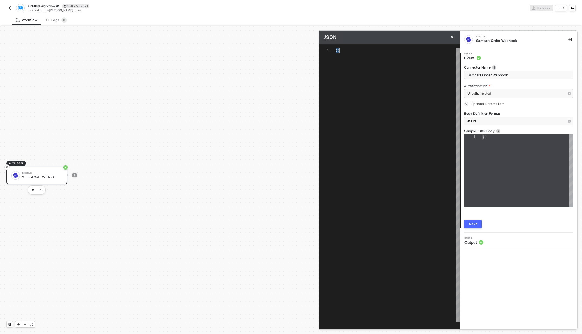
paste textarea ""stripe_id": "cus_xxxxxxxxx", "custom_fields": [], "transaction_id": [ "ch_1Igt…"
type textarea "{ "type": "Refund", "api_key": null, "product": { "id": 350399, "name": "Produc…"
type textarea ""stripe_id": "cus_xxxxxxxxx", "custom_fields": [], "transaction_id": [ "ch_1Igt…"
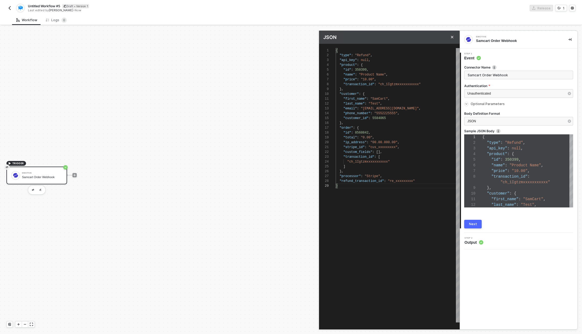
click at [467, 103] on icon "icon-arrow-right-small" at bounding box center [466, 103] width 3 height 3
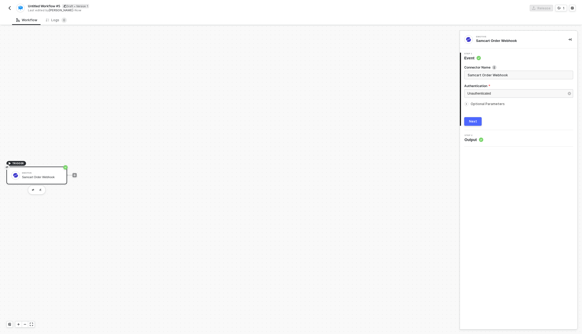
click at [471, 123] on div "Next" at bounding box center [473, 121] width 8 height 4
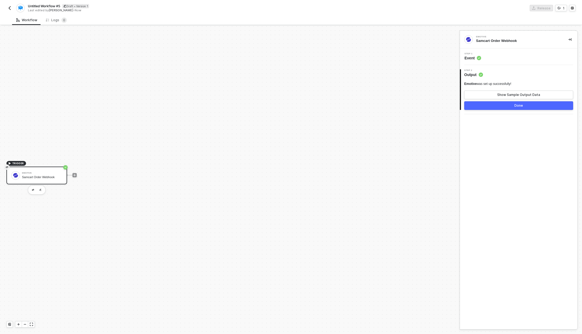
click at [469, 55] on span "Step 1" at bounding box center [473, 54] width 17 height 2
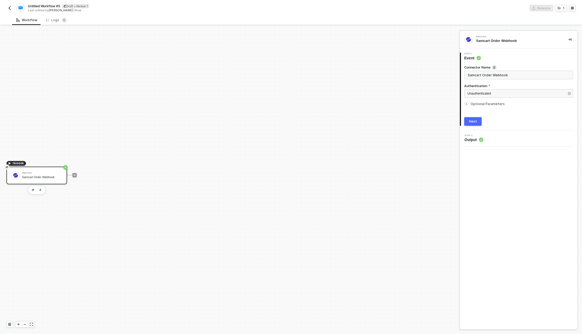
click at [467, 104] on icon "icon-arrow-right-small" at bounding box center [466, 103] width 3 height 3
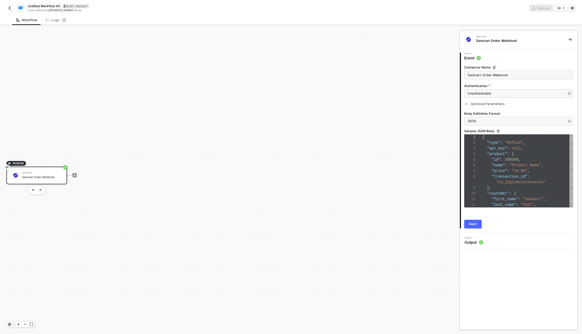
click at [478, 225] on button "Next" at bounding box center [473, 224] width 17 height 9
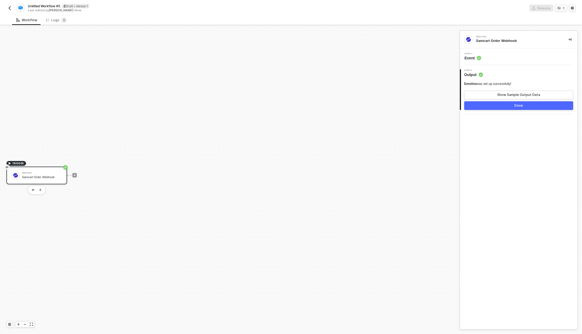
click at [524, 104] on button "Done" at bounding box center [519, 105] width 109 height 9
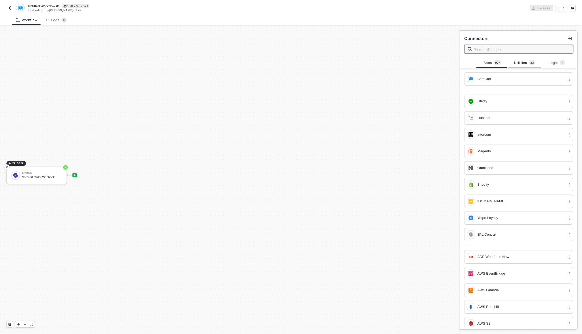
click at [516, 61] on div "Utilities 3 3" at bounding box center [525, 63] width 24 height 6
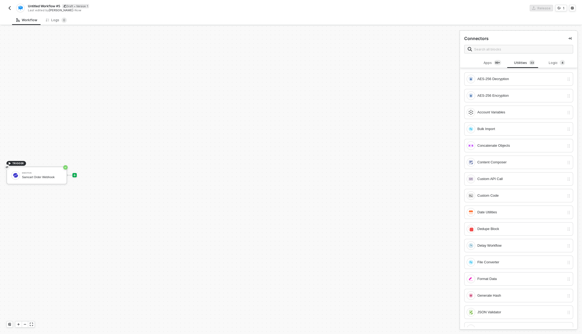
click at [506, 45] on span at bounding box center [519, 49] width 109 height 9
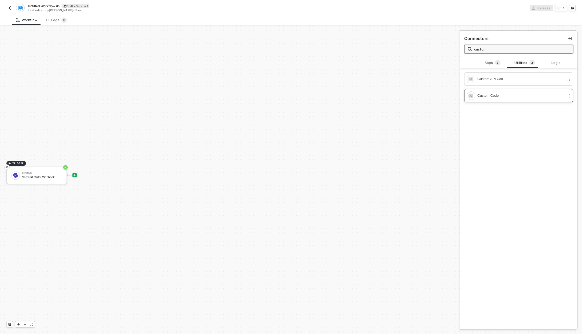
type input "custom"
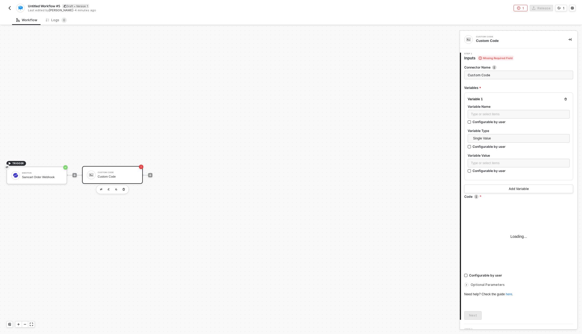
type textarea "/* You can access variables on the inputData object. ex: const myVariable = inp…"
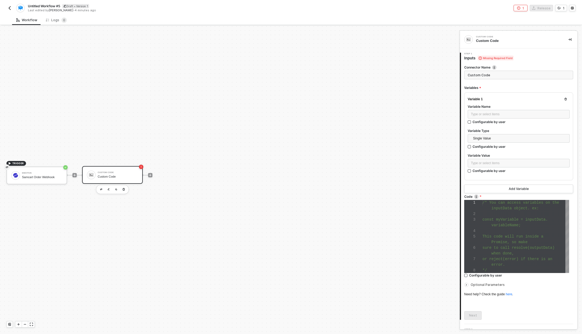
click at [114, 175] on div "Custom Code" at bounding box center [118, 176] width 40 height 3
click at [511, 107] on label "Variable Name" at bounding box center [519, 106] width 102 height 5
click at [510, 112] on div "Type or select items ﻿" at bounding box center [519, 114] width 96 height 5
click at [508, 161] on div "Type or select items ﻿" at bounding box center [519, 163] width 96 height 5
click at [423, 86] on div "WEBHOOK Samcart Order Webhook" at bounding box center [422, 87] width 67 height 7
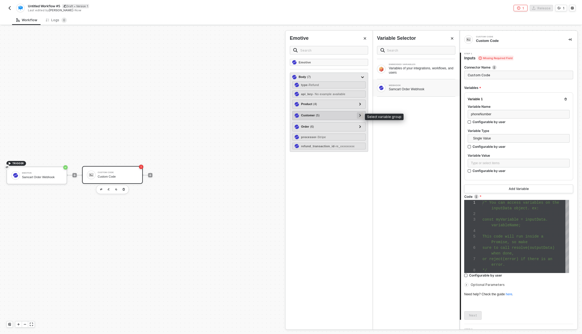
click at [360, 115] on icon at bounding box center [361, 115] width 2 height 3
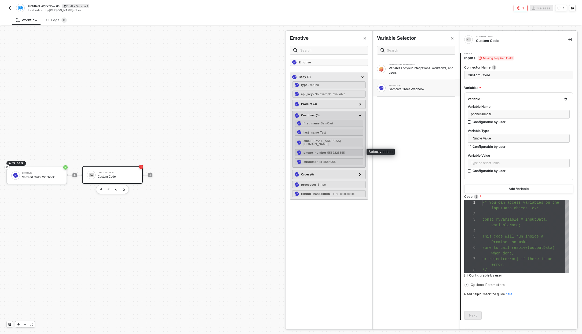
click at [321, 151] on strong "phone_number" at bounding box center [315, 152] width 23 height 3
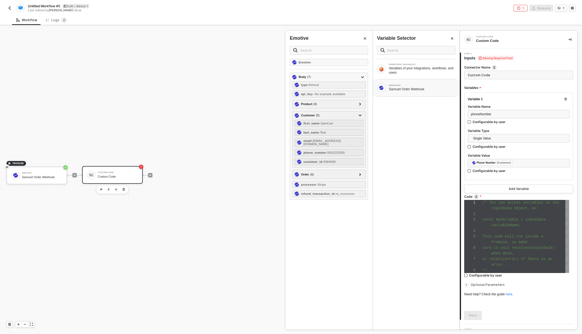
click at [546, 219] on div "1 2 3 4 5 6 7 8 /* You can access variables on the inputData object. ex: const …" at bounding box center [517, 236] width 105 height 73
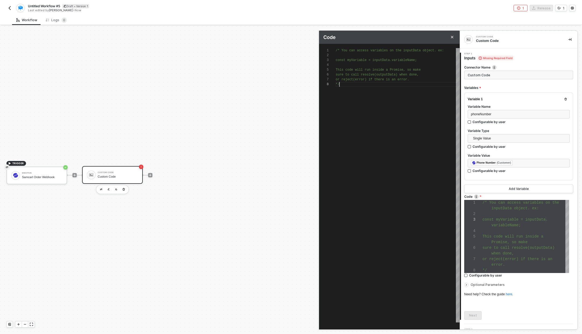
scroll to position [34, 4]
click at [381, 137] on div "/* You can access variables on the inputData objec t. ex: const myVariable = in…" at bounding box center [398, 185] width 124 height 274
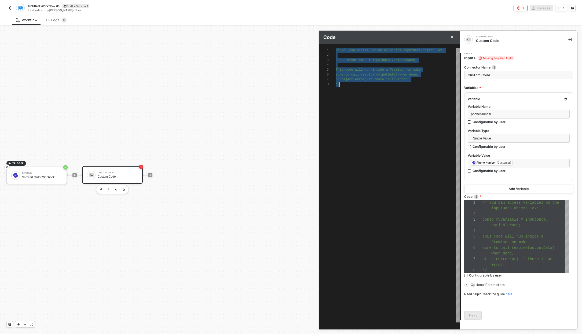
scroll to position [0, 4]
paste textarea ""source": "SamCartRefund", "properties": [ { "key": "refunded", "type": "boolea…"
type textarea ""source": "SamCartRefund", "properties": [ { "key": "refunded", "type": "boolea…"
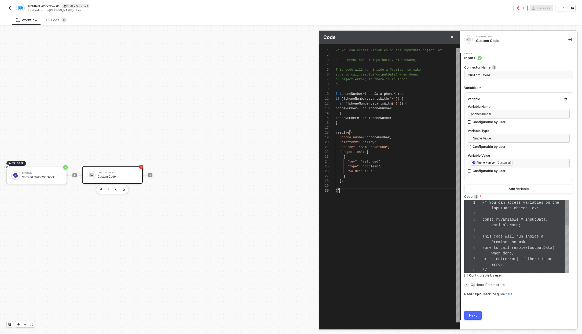
scroll to position [11, 0]
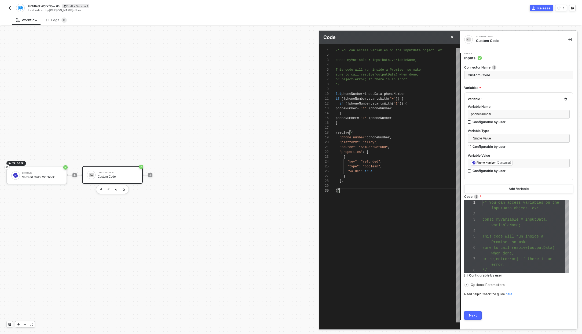
click at [467, 285] on icon "icon-arrow-right-small" at bounding box center [466, 284] width 3 height 3
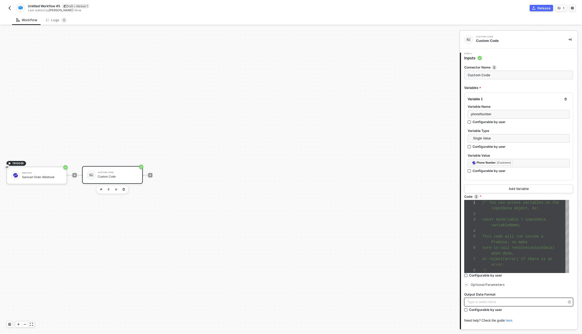
click at [481, 301] on div "Type or select items ﻿" at bounding box center [516, 301] width 97 height 5
click at [407, 86] on div "Block Output matches resolved data structure" at bounding box center [416, 87] width 78 height 9
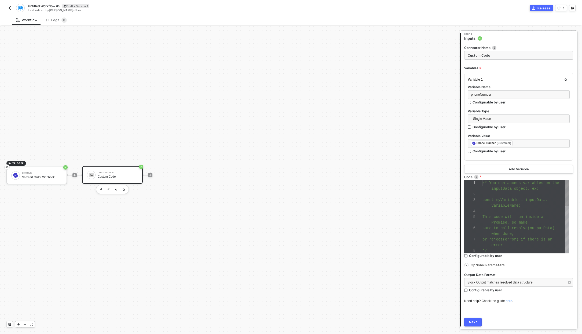
scroll to position [38, 0]
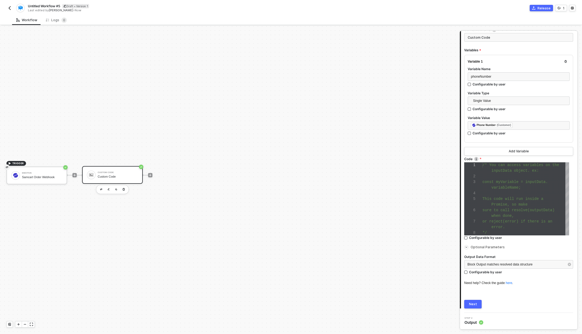
click at [477, 307] on button "Next" at bounding box center [473, 304] width 17 height 9
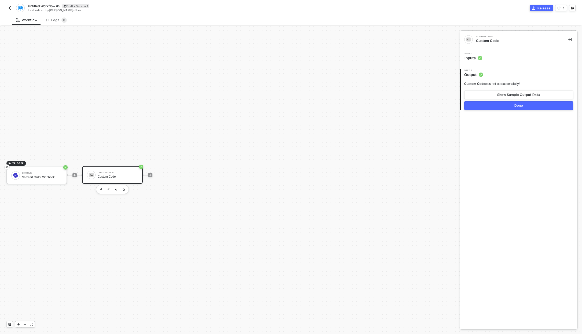
click at [495, 107] on button "Done" at bounding box center [519, 105] width 109 height 9
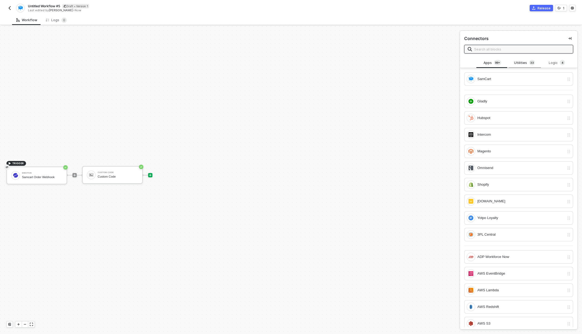
click at [530, 60] on span "3 3" at bounding box center [533, 63] width 6 height 6
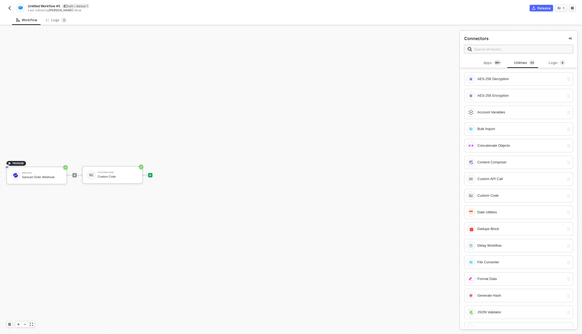
click at [502, 50] on input "text" at bounding box center [522, 49] width 96 height 6
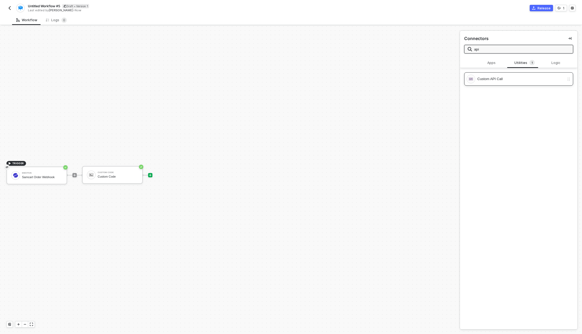
type input "api"
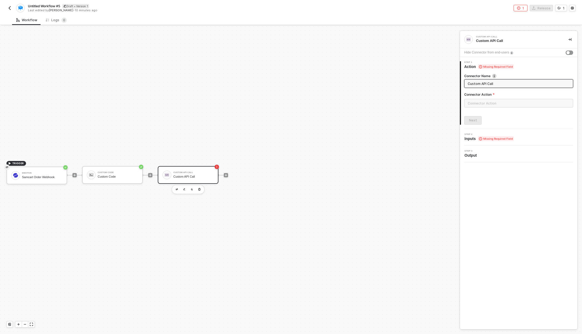
drag, startPoint x: 499, startPoint y: 86, endPoint x: 448, endPoint y: 86, distance: 50.5
click at [448, 86] on div "TRIGGER Emotive Samcart Order Webhook Custom Code Custom Code Custom API Call C…" at bounding box center [291, 180] width 582 height 308
type input "Post Refund Action"
click at [479, 107] on input "text" at bounding box center [519, 103] width 109 height 9
click at [428, 64] on div "Custom Actions" at bounding box center [416, 65] width 78 height 5
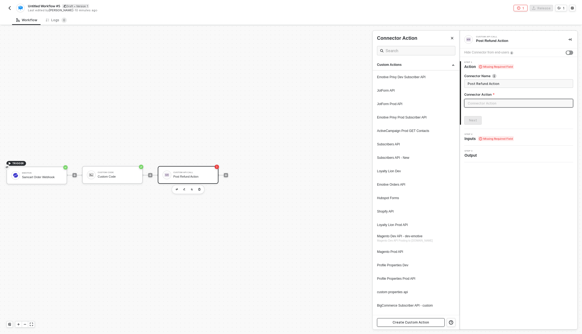
click at [403, 324] on button "Create Custom Action" at bounding box center [411, 322] width 68 height 9
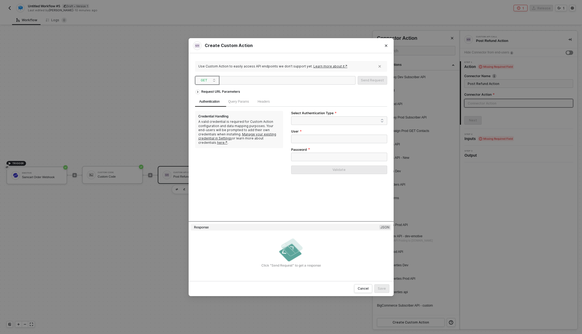
click at [211, 82] on span "GET" at bounding box center [208, 80] width 15 height 8
click at [214, 101] on div "POST" at bounding box center [207, 99] width 20 height 6
click at [233, 79] on div at bounding box center [248, 80] width 54 height 9
paste div
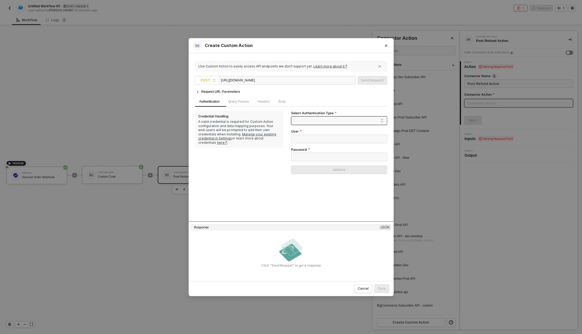
click at [361, 118] on span at bounding box center [340, 121] width 87 height 8
click at [336, 146] on div "None" at bounding box center [340, 149] width 88 height 6
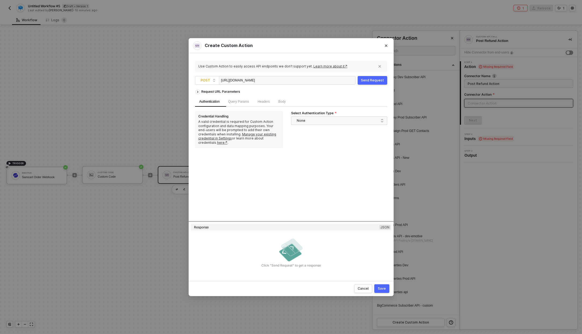
click at [244, 104] on div "Query Params" at bounding box center [238, 101] width 29 height 10
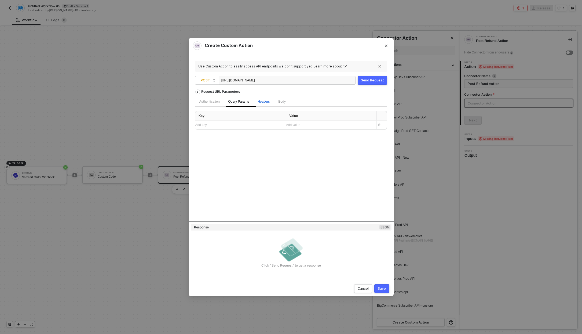
click at [270, 102] on span "Headers" at bounding box center [264, 102] width 12 height 4
click at [251, 125] on div "Add key ﻿" at bounding box center [238, 124] width 86 height 5
click at [256, 171] on div "Request URL Parameters Authentication Query Params Headers 1 Body Key Value Aut…" at bounding box center [291, 154] width 192 height 134
click at [295, 105] on div "Body" at bounding box center [289, 101] width 16 height 11
click at [255, 115] on input "JSON" at bounding box center [256, 114] width 3 height 3
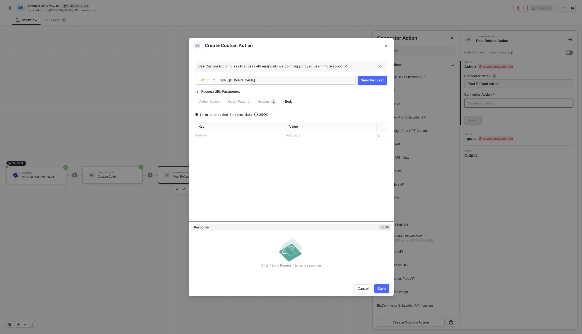
radio input "true"
radio input "false"
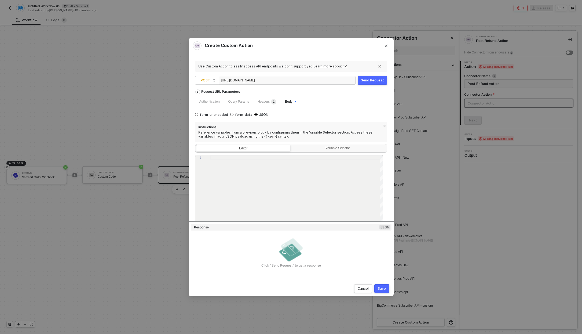
scroll to position [17, 0]
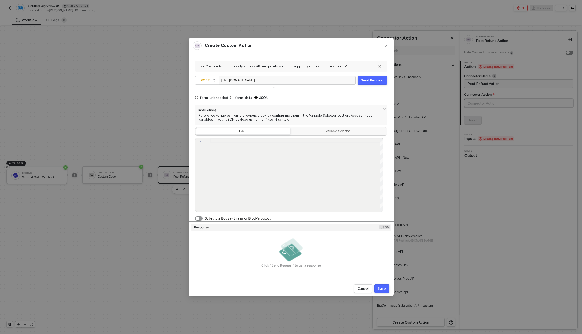
click at [255, 219] on span "Substitute Body with a prior Block’s output" at bounding box center [238, 218] width 66 height 4
click at [200, 219] on button "button" at bounding box center [199, 218] width 8 height 4
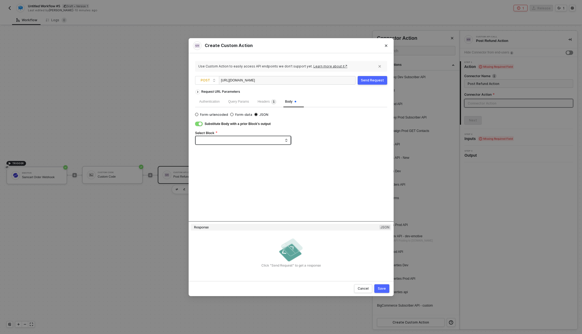
click at [242, 140] on span at bounding box center [244, 140] width 87 height 8
click at [253, 158] on div "Custom Code" at bounding box center [243, 160] width 87 height 6
click at [382, 284] on button "Save" at bounding box center [382, 288] width 15 height 9
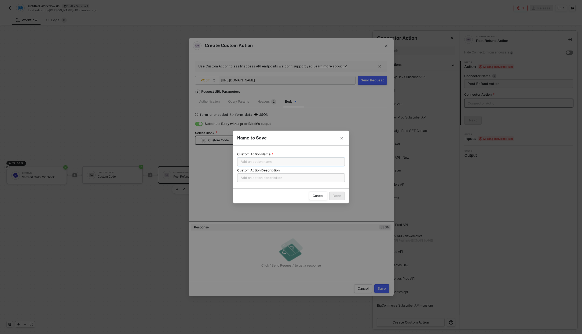
click at [284, 162] on input "Custom Action Name" at bounding box center [291, 161] width 108 height 9
type input "Sam Cart Prod Post Refund Property"
click at [337, 194] on div "Done" at bounding box center [337, 196] width 9 height 4
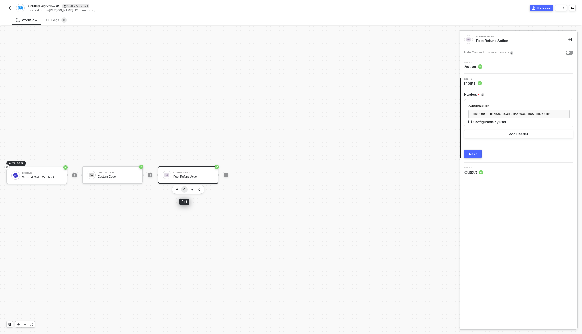
click at [184, 187] on button "button" at bounding box center [184, 189] width 6 height 6
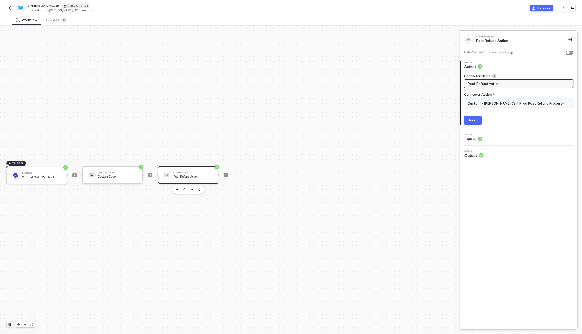
click at [492, 99] on input "Custom - Sam Cart Prod Post Refund Property" at bounding box center [519, 103] width 109 height 9
click at [415, 65] on div "Custom Actions" at bounding box center [416, 65] width 78 height 5
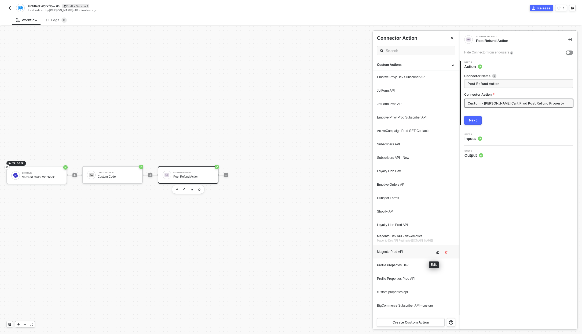
scroll to position [565, 0]
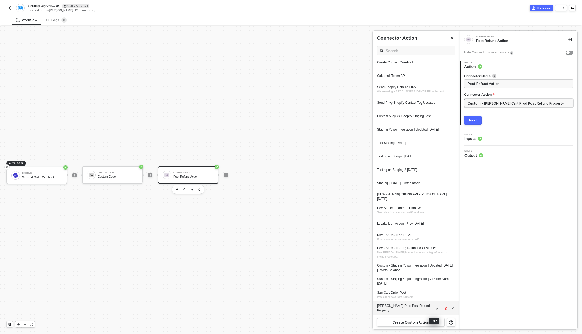
click at [435, 310] on button "button" at bounding box center [438, 308] width 6 height 6
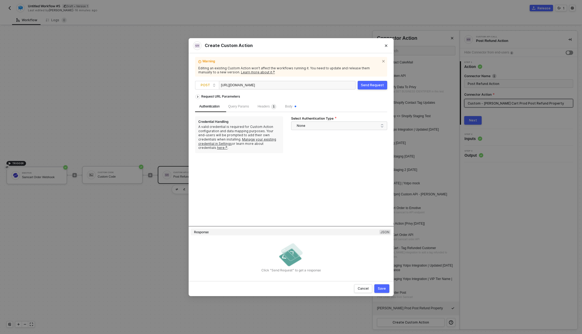
drag, startPoint x: 244, startPoint y: 85, endPoint x: 271, endPoint y: 85, distance: 26.6
click at [271, 85] on div "https://api-gw.dev-emotive.com/sensus-webhook/v1/profiles/properties" at bounding box center [248, 85] width 54 height 9
click at [380, 285] on button "Save" at bounding box center [382, 288] width 15 height 9
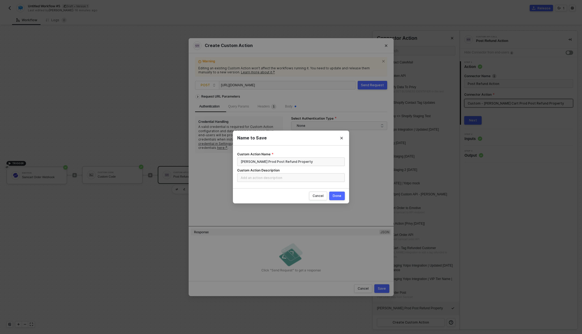
click at [335, 197] on div "Done" at bounding box center [337, 196] width 9 height 4
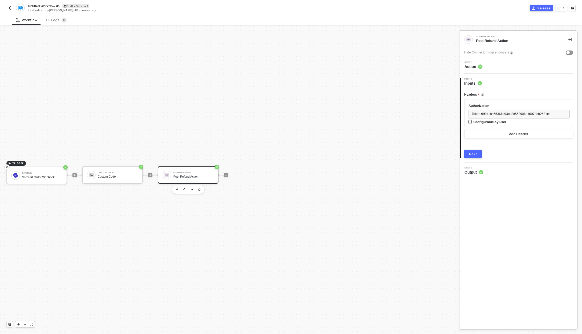
click at [477, 122] on div "Configurable by user" at bounding box center [490, 121] width 33 height 5
click at [473, 122] on input "Configurable by user" at bounding box center [471, 122] width 4 height 4
checkbox input "true"
click at [473, 154] on div "Next" at bounding box center [473, 154] width 8 height 4
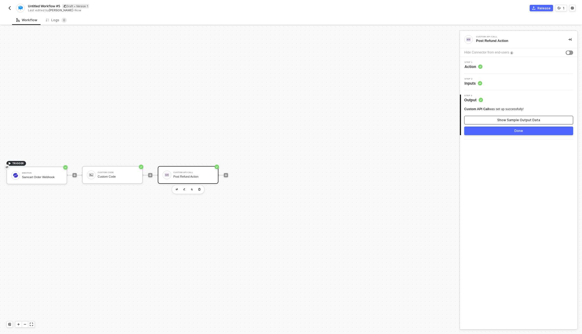
click at [518, 123] on button "Show Sample Output Data" at bounding box center [519, 120] width 109 height 9
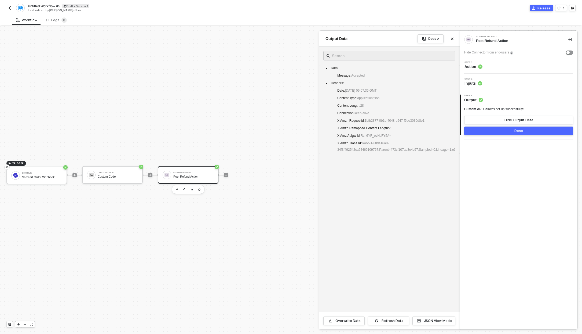
click at [56, 8] on span "[PERSON_NAME]" at bounding box center [61, 10] width 24 height 4
click at [52, 6] on span "Untitled Workflow #5" at bounding box center [44, 6] width 32 height 5
click at [52, 6] on input "Untitled Workflow #5" at bounding box center [73, 6] width 91 height 6
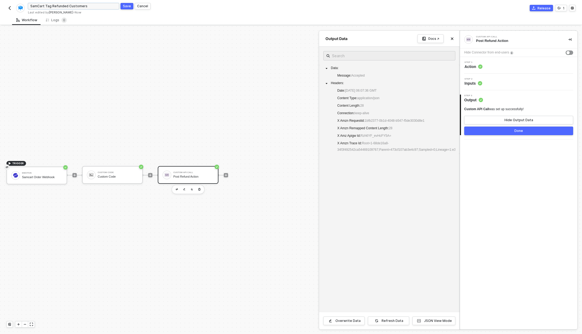
type input "SamCart Tag Refunded Customers"
click at [124, 6] on div "Save" at bounding box center [127, 6] width 8 height 5
click at [8, 7] on img "button" at bounding box center [10, 8] width 4 height 4
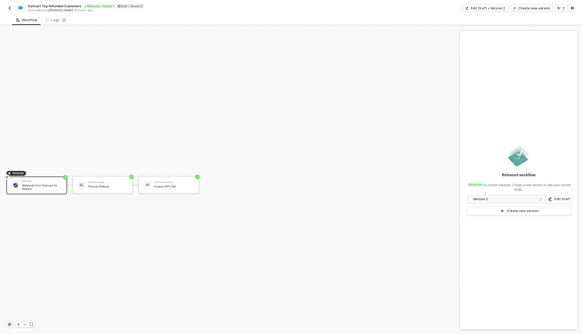
scroll to position [10, 0]
click at [43, 175] on div "Webhook from Samcart for Refund" at bounding box center [42, 177] width 40 height 7
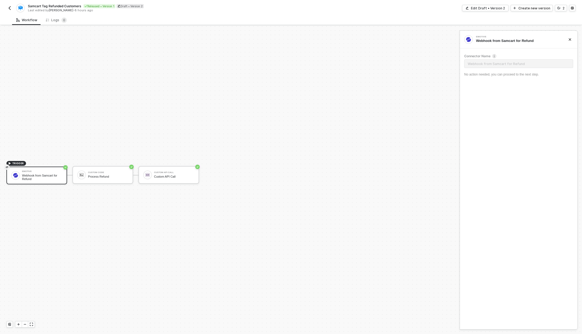
click at [497, 13] on div "Samcart Tag Refunded Customers Released • Version 1 Draft • Version 2 Last edit…" at bounding box center [291, 7] width 570 height 15
click at [496, 9] on div "Edit Draft • Version 2" at bounding box center [488, 8] width 34 height 5
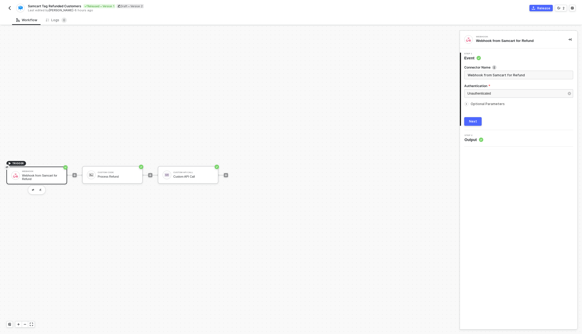
click at [473, 123] on div "Next" at bounding box center [473, 121] width 8 height 4
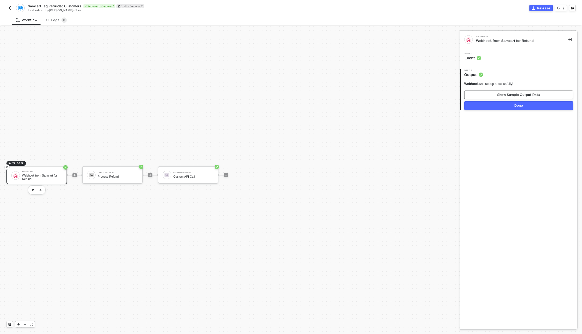
click at [491, 91] on button "Show Sample Output Data" at bounding box center [519, 94] width 109 height 9
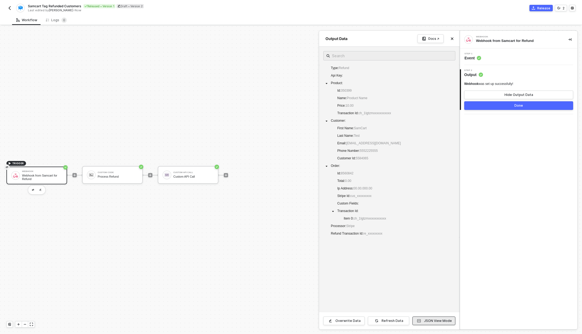
click at [447, 320] on div "JSON View Mode" at bounding box center [438, 320] width 28 height 4
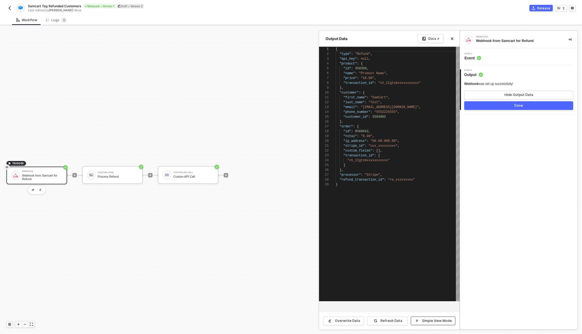
scroll to position [48, 0]
click at [394, 216] on div "{ "type" : "Refund" , "api_key" : null , "product" : { "id" : 350399 , "name" :…" at bounding box center [398, 174] width 124 height 254
type textarea "{ "type": "Refund", "api_key": null, "product": { "id": 350399, "name": "Produc…"
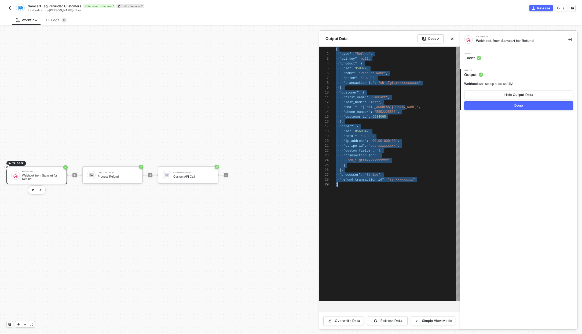
scroll to position [0, 2]
click at [123, 176] on div at bounding box center [291, 180] width 582 height 308
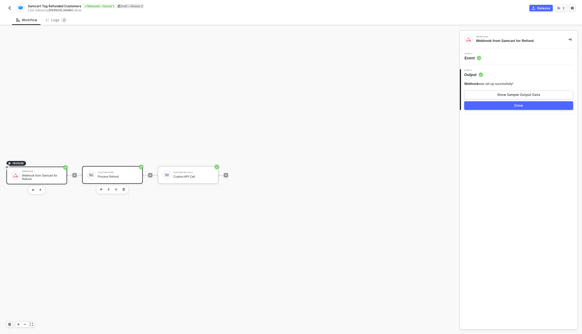
click at [123, 176] on div "Process Refund" at bounding box center [118, 176] width 40 height 3
click at [480, 57] on circle at bounding box center [480, 58] width 4 height 4
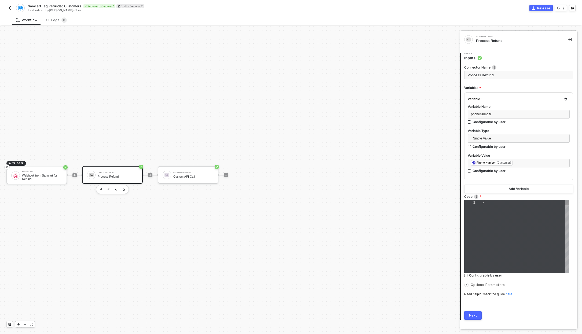
type textarea "/* You can access variables on the inputData object. ex: const myVariable = inp…"
click at [495, 224] on span "variableName;" at bounding box center [501, 225] width 29 height 4
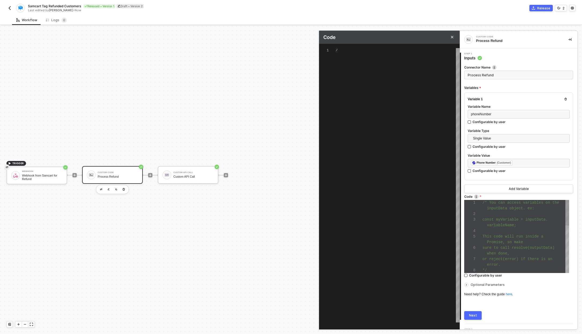
scroll to position [48, 0]
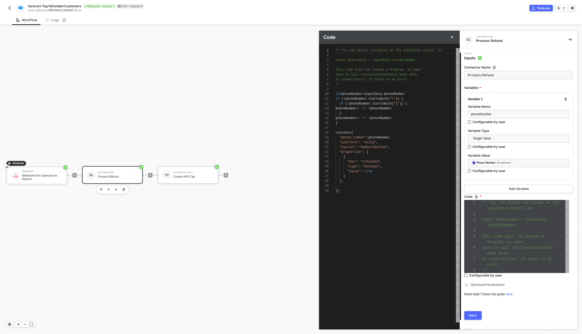
click at [368, 179] on div "]," at bounding box center [398, 181] width 124 height 5
type textarea "/* You can access variables on the inputData object. ex: const myVariable = inp…"
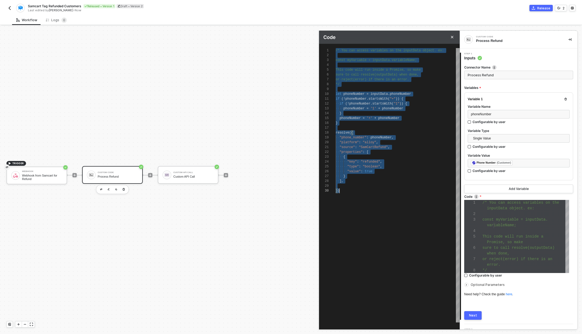
scroll to position [0, 4]
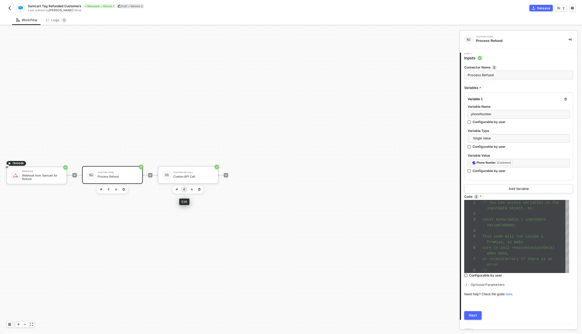
click at [184, 189] on img "button" at bounding box center [184, 189] width 2 height 2
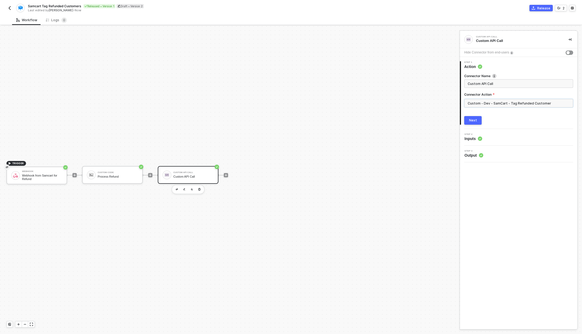
click at [493, 103] on input "Custom - Dev - SamCart - Tag Refunded Customer" at bounding box center [519, 103] width 109 height 9
click at [425, 322] on div "Create Custom Action" at bounding box center [411, 322] width 37 height 4
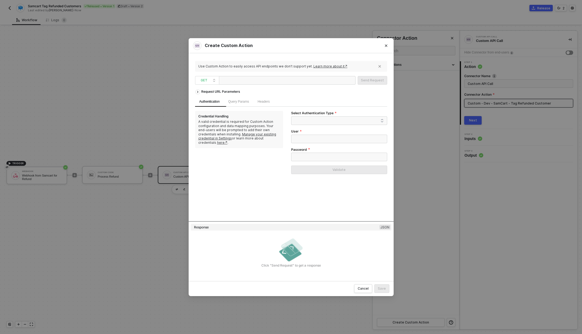
click at [265, 83] on div at bounding box center [248, 80] width 54 height 9
click at [383, 45] on button "Close" at bounding box center [386, 45] width 9 height 9
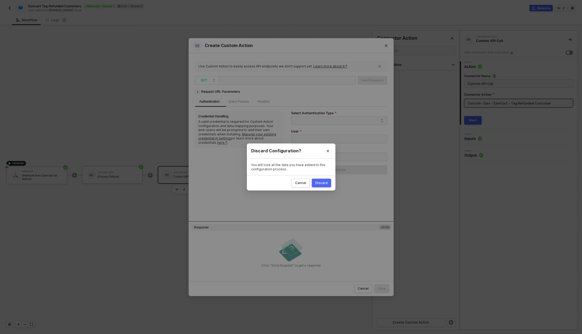
click at [317, 179] on button "Discard" at bounding box center [321, 183] width 19 height 9
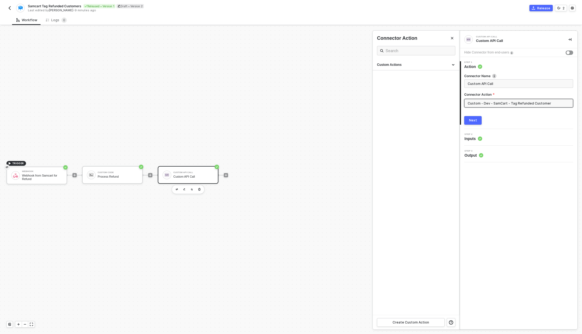
click at [481, 101] on input "Custom - Dev - SamCart - Tag Refunded Customer" at bounding box center [519, 103] width 109 height 9
click at [452, 64] on div "Custom Actions" at bounding box center [416, 65] width 78 height 5
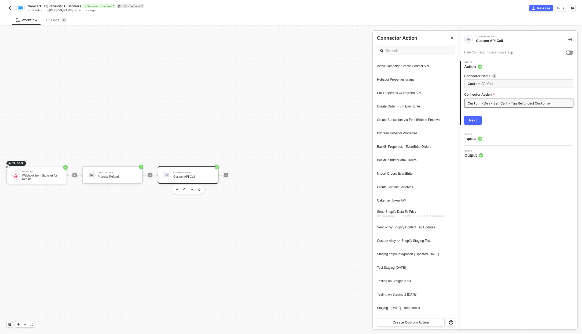
scroll to position [552, 0]
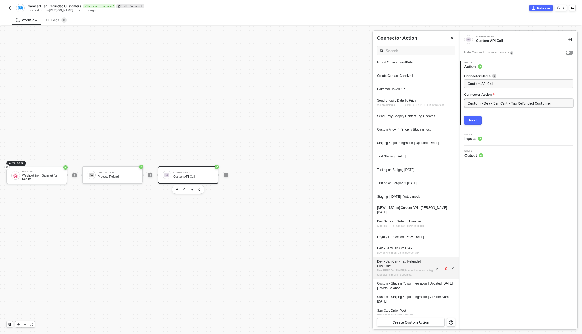
click at [436, 269] on span "icon-edit" at bounding box center [438, 268] width 4 height 3
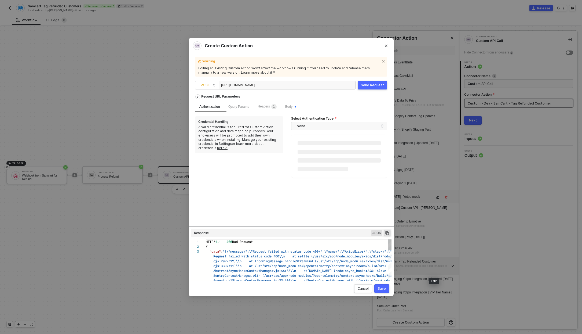
scroll to position [10, 0]
click at [259, 85] on div "[URL][DOMAIN_NAME]" at bounding box center [248, 85] width 54 height 9
copy div "[URL][DOMAIN_NAME]"
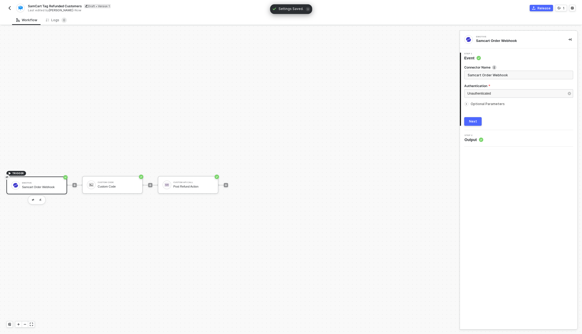
scroll to position [10, 0]
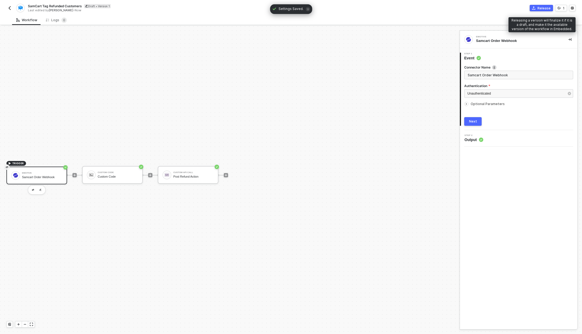
click at [548, 5] on button "Release" at bounding box center [541, 8] width 23 height 6
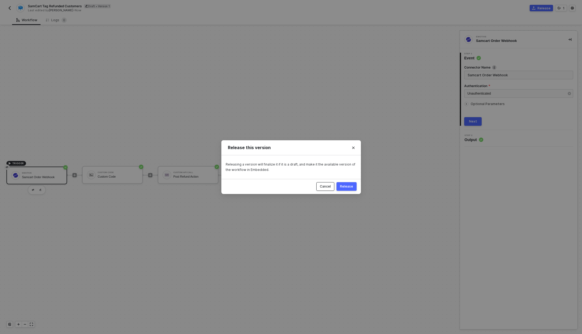
click at [325, 189] on button "Cancel" at bounding box center [326, 186] width 18 height 9
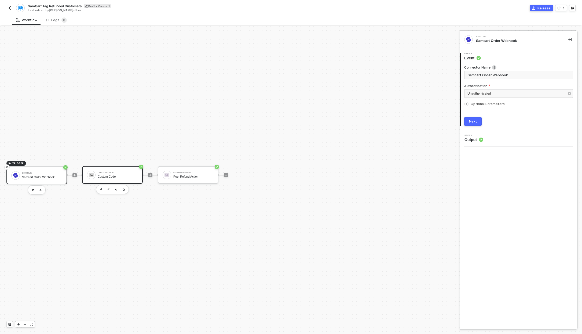
click at [121, 174] on div "Custom Code Custom Code" at bounding box center [118, 175] width 40 height 10
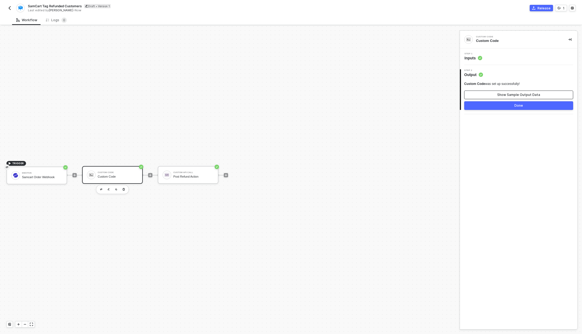
click at [503, 97] on button "Show Sample Output Data" at bounding box center [519, 94] width 109 height 9
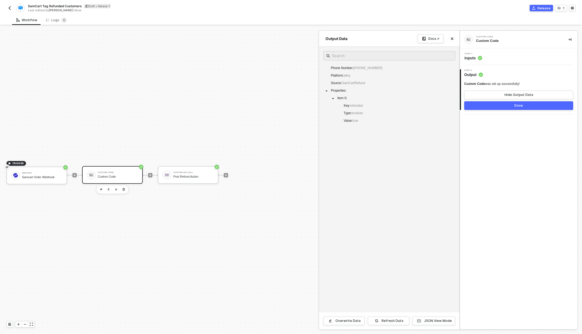
click at [466, 55] on span "Inputs" at bounding box center [474, 57] width 18 height 5
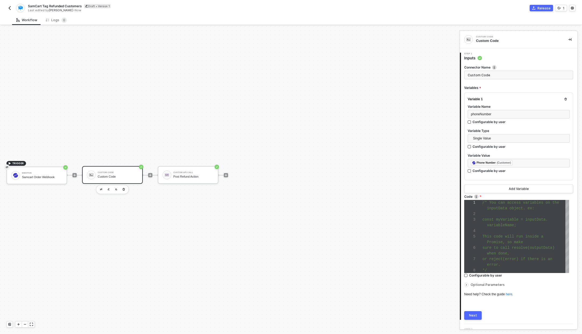
scroll to position [11, 0]
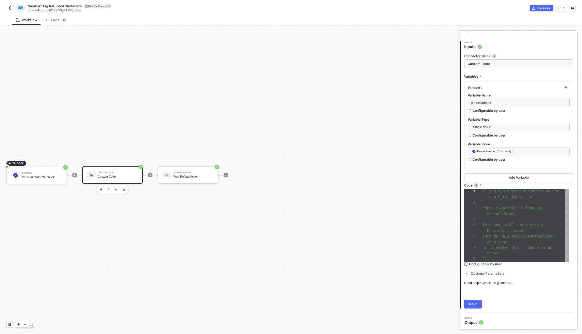
click at [467, 274] on icon "icon-arrow-right-small" at bounding box center [466, 273] width 3 height 3
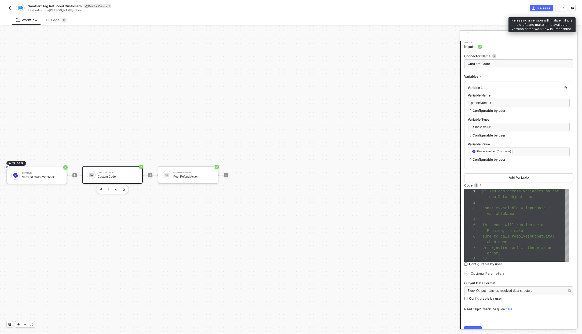
click at [534, 6] on icon "icon-commerce" at bounding box center [533, 7] width 3 height 3
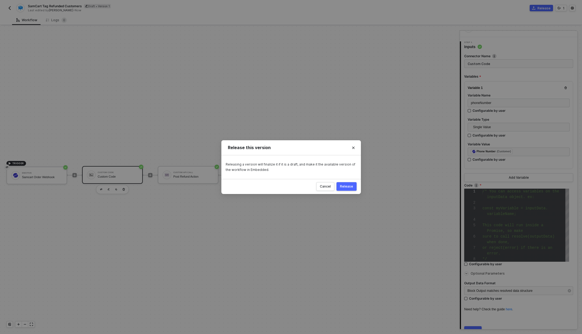
click at [346, 185] on div "Release" at bounding box center [346, 186] width 13 height 4
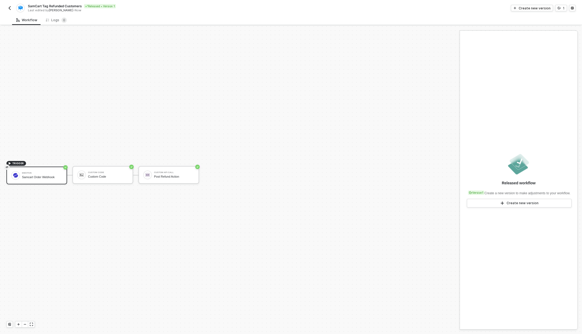
click at [13, 9] on div "SamCart Tag Refunded Customers Released • Version 1 Last edited by [PERSON_NAME…" at bounding box center [148, 8] width 285 height 9
click at [9, 8] on img "button" at bounding box center [10, 8] width 4 height 4
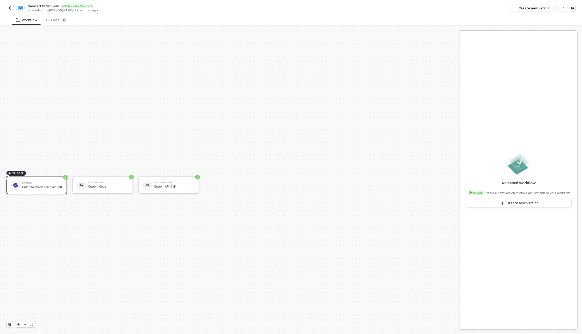
scroll to position [10, 0]
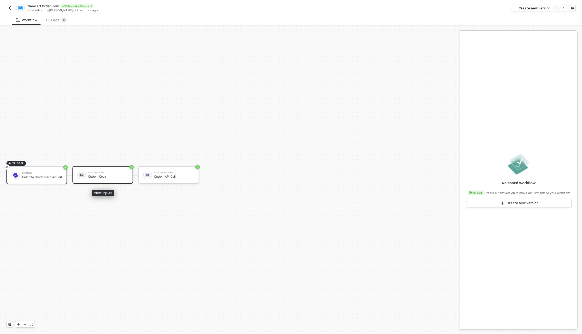
click at [94, 180] on div "Custom Code Custom Code" at bounding box center [103, 175] width 61 height 18
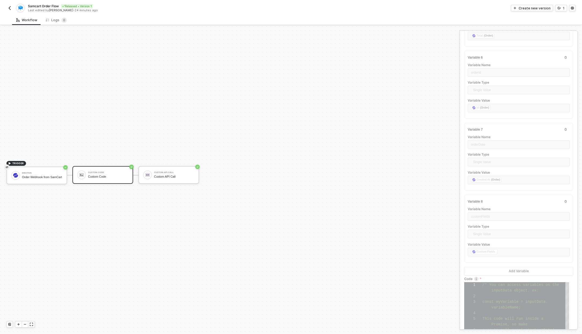
scroll to position [424, 0]
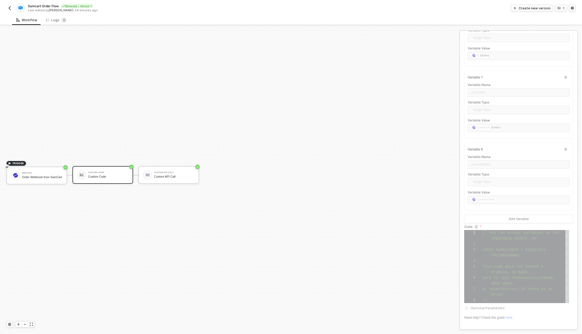
click at [468, 306] on icon "icon-arrow-right-small" at bounding box center [466, 307] width 3 height 3
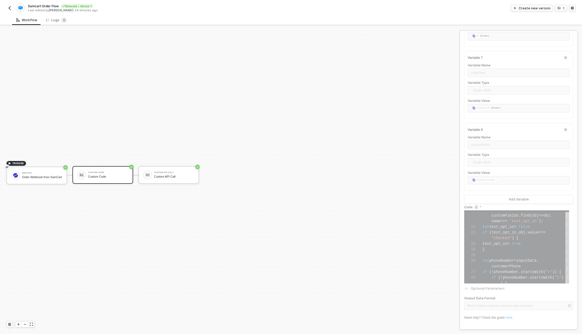
scroll to position [0, 0]
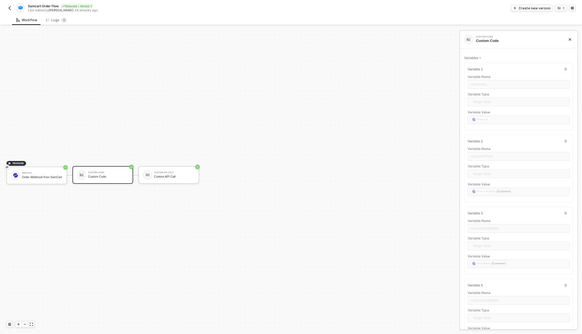
click at [10, 5] on button "button" at bounding box center [9, 8] width 6 height 6
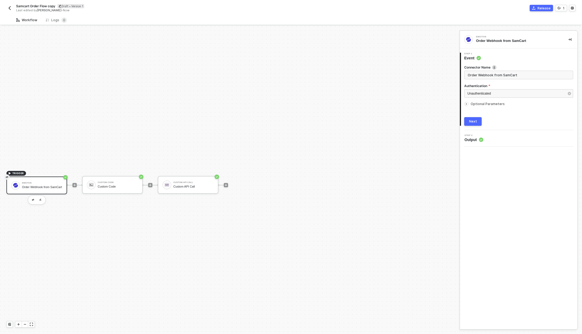
scroll to position [10, 0]
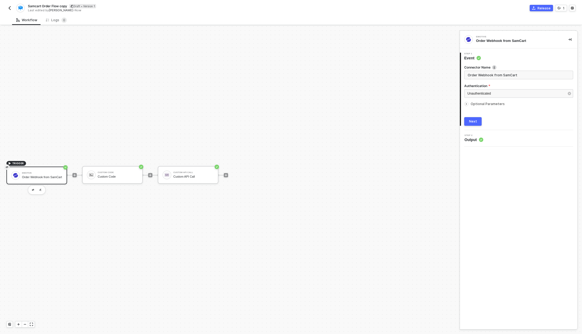
click at [41, 5] on span "Samcart Order Flow copy" at bounding box center [47, 6] width 39 height 5
click at [58, 6] on input "Samcart Order Flow copy" at bounding box center [73, 6] width 91 height 6
drag, startPoint x: 63, startPoint y: 6, endPoint x: 104, endPoint y: 8, distance: 41.4
click at [104, 8] on input "Samcart Order Flow copy" at bounding box center [73, 6] width 91 height 6
click at [60, 5] on input "Samcart Order Flow for Double Opt In" at bounding box center [73, 6] width 91 height 6
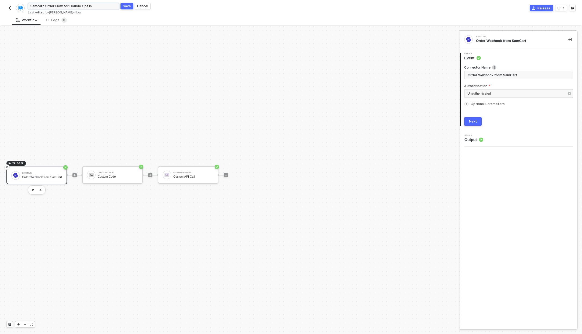
type input "Samcart Order Flow for Double Opt In"
click at [10, 5] on button "button" at bounding box center [9, 8] width 6 height 6
